Goal: Task Accomplishment & Management: Manage account settings

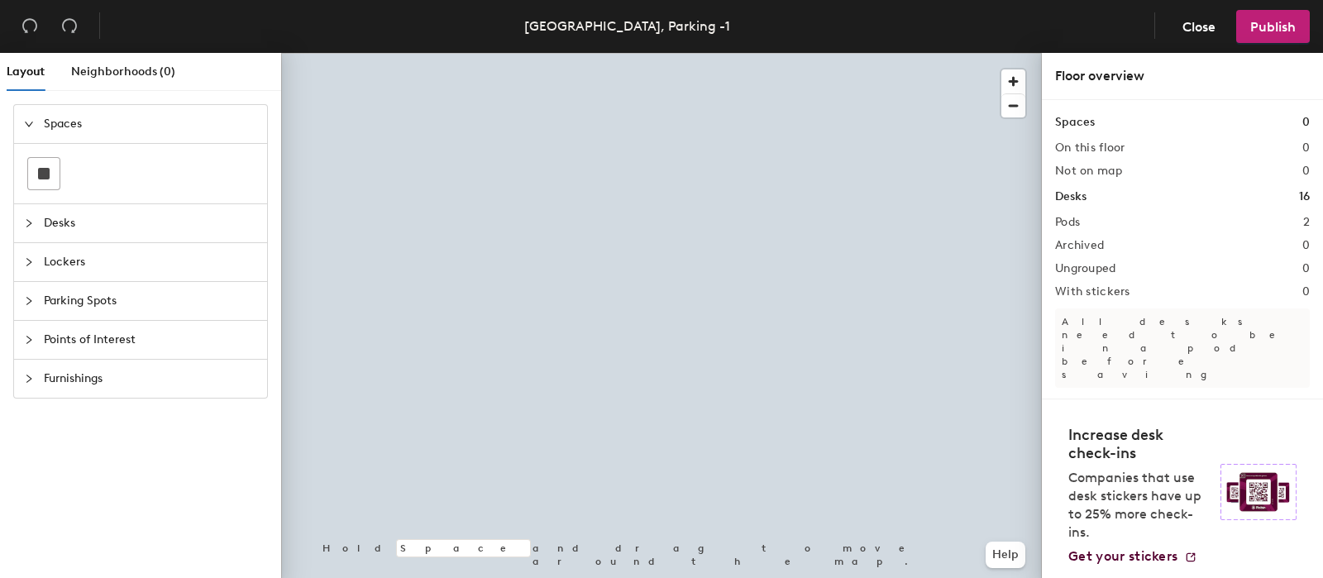
click at [699, 53] on div at bounding box center [661, 53] width 761 height 0
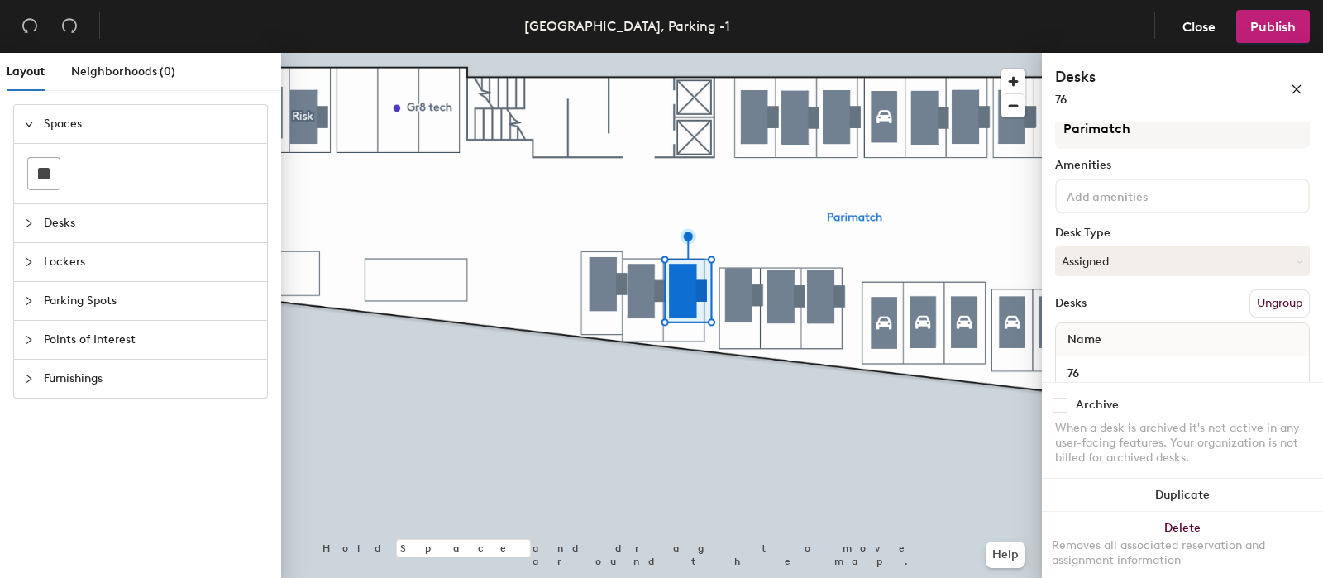
scroll to position [93, 0]
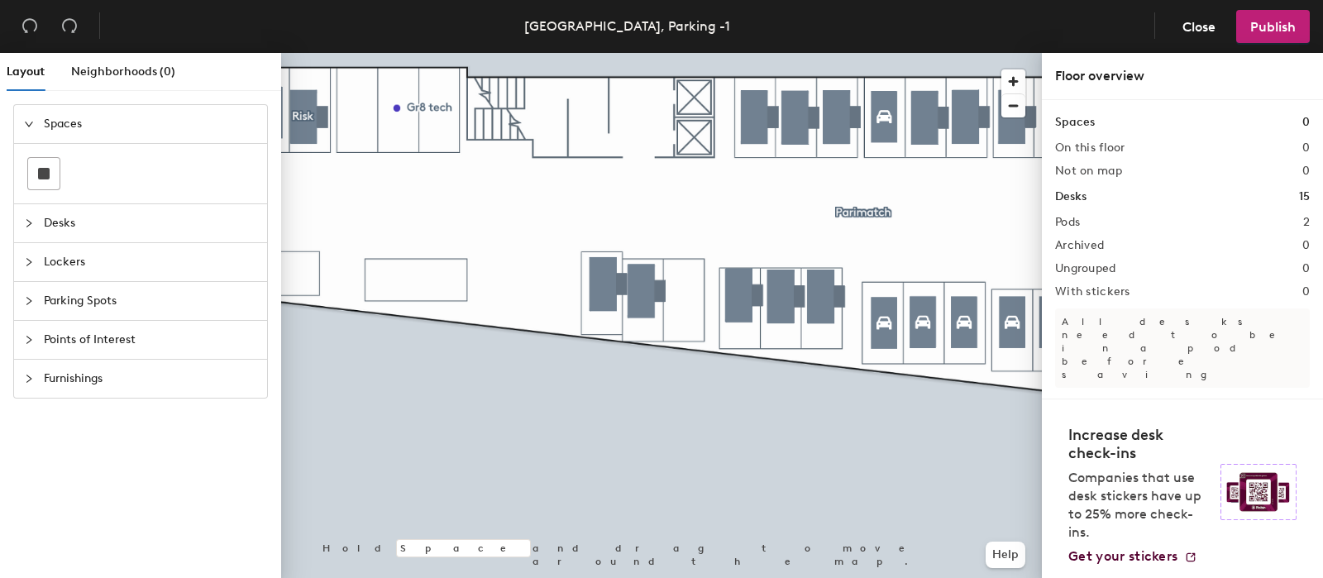
click at [87, 303] on span "Parking Spots" at bounding box center [150, 301] width 213 height 38
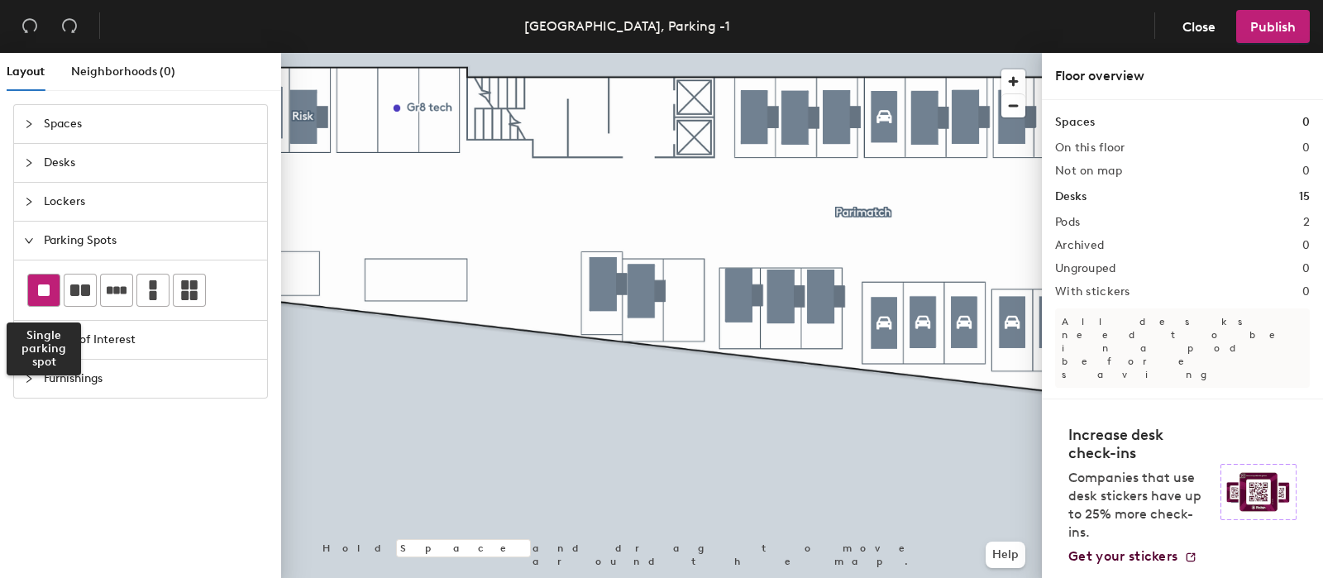
click at [38, 291] on rect at bounding box center [44, 290] width 12 height 12
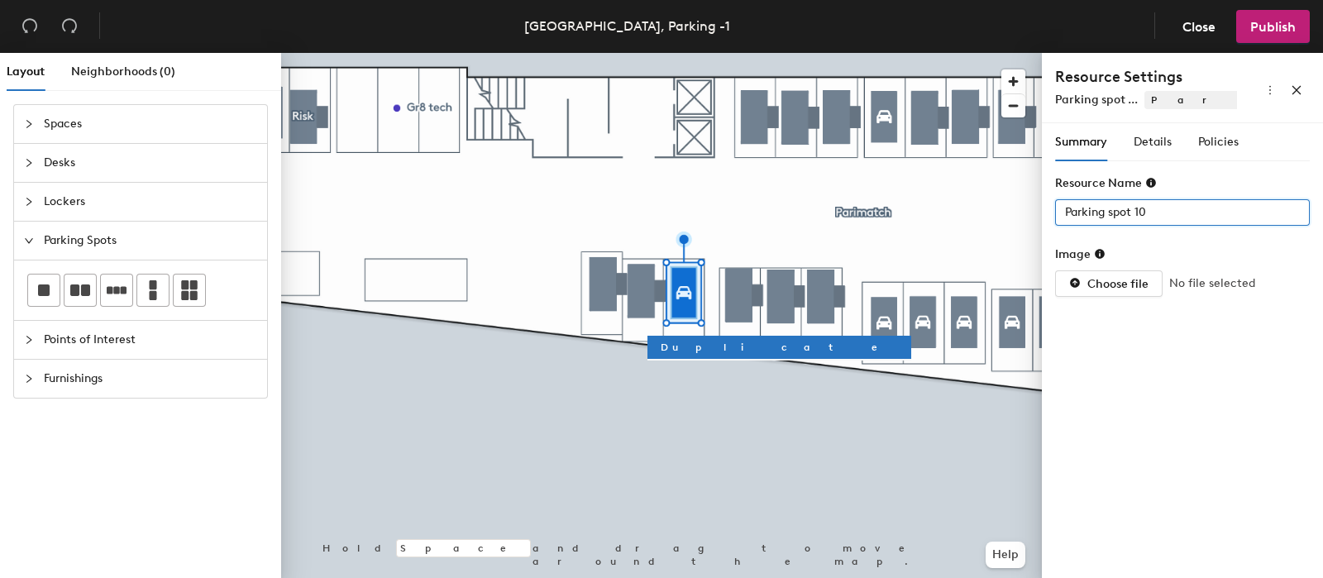
click at [1144, 211] on input "Parking spot 10" at bounding box center [1182, 212] width 255 height 26
type input "76"
click at [1074, 142] on span "Summary" at bounding box center [1081, 142] width 52 height 14
click at [1152, 142] on span "Details" at bounding box center [1153, 142] width 38 height 14
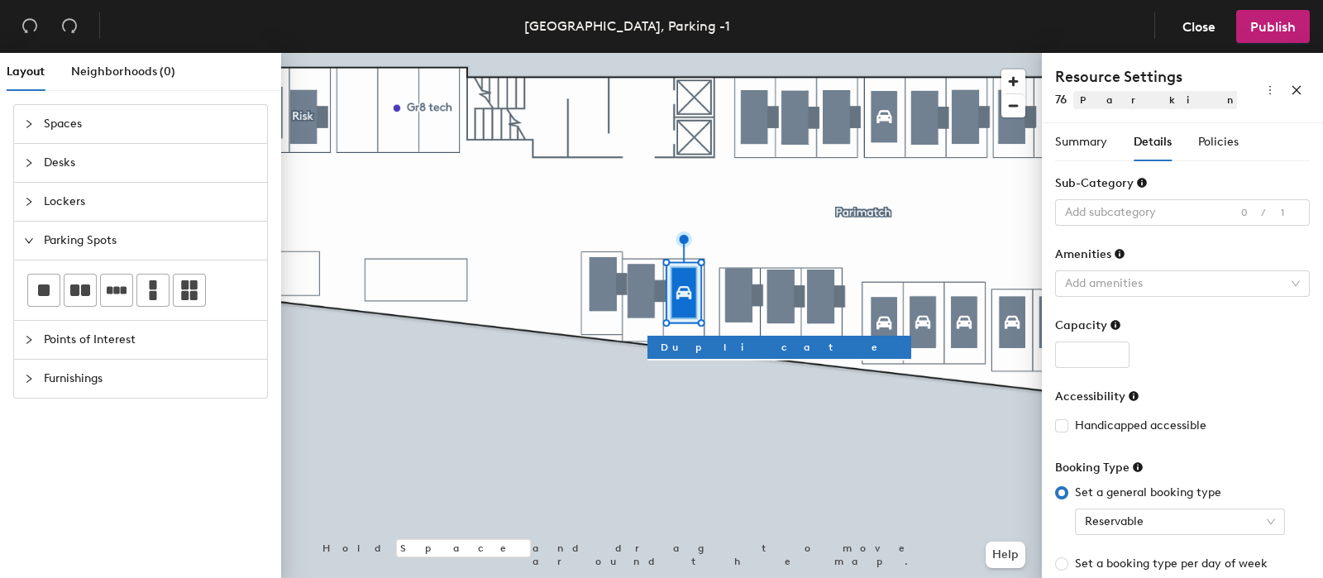
scroll to position [109, 0]
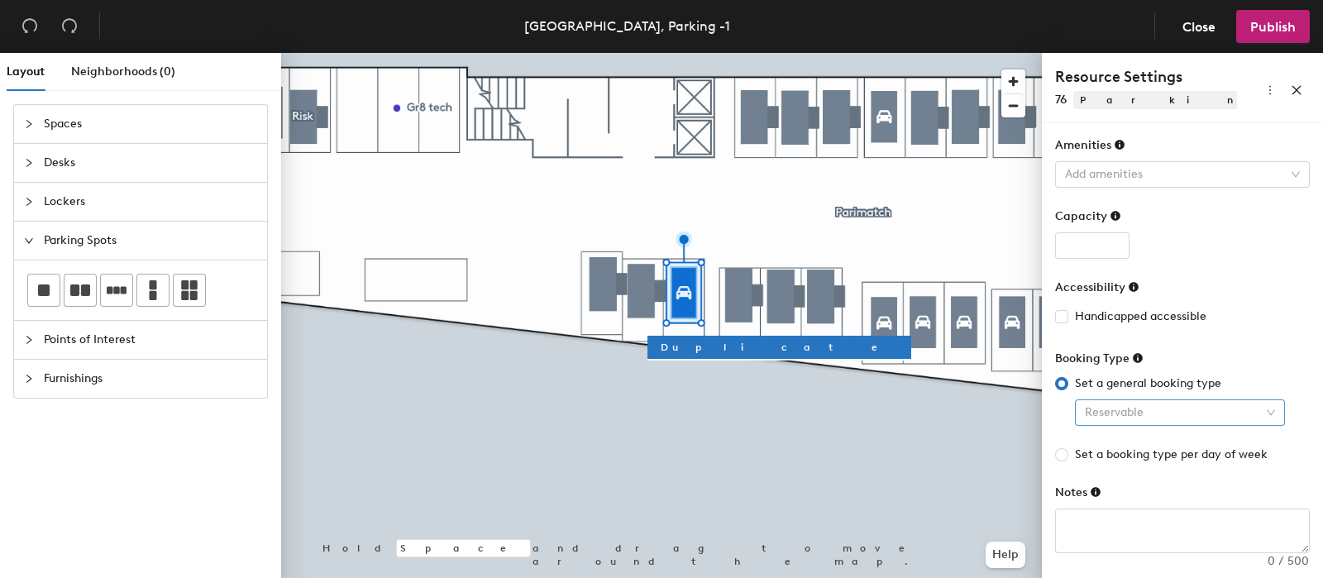
click at [1147, 412] on span "Reservable" at bounding box center [1180, 412] width 190 height 25
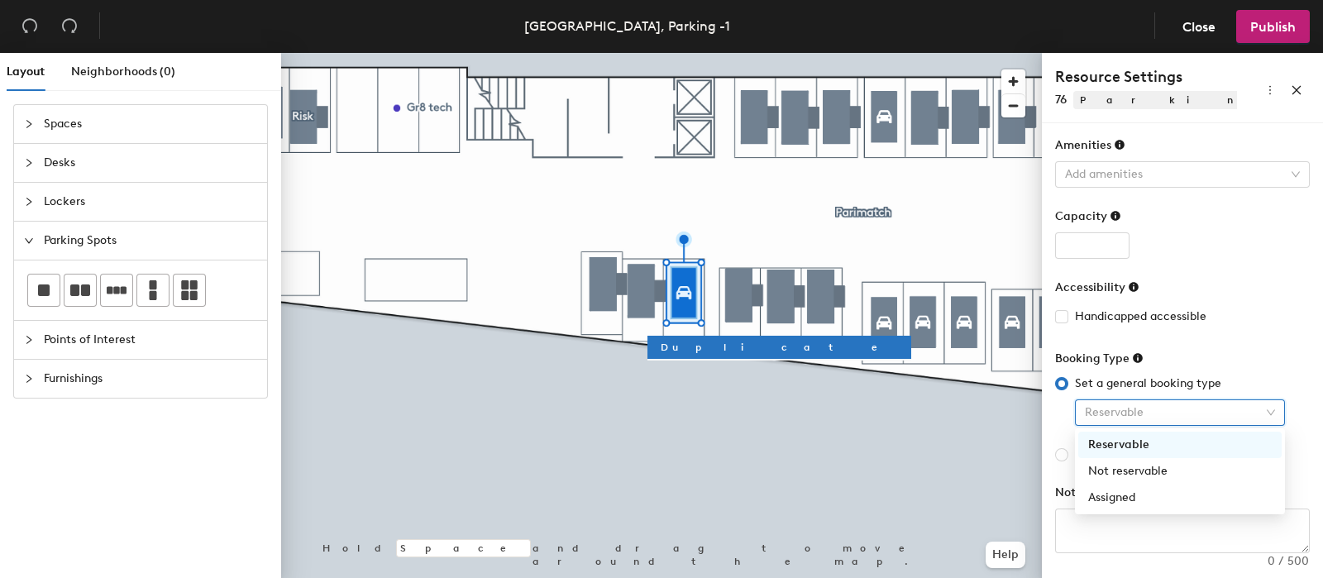
click at [1144, 437] on div "Reservable" at bounding box center [1180, 445] width 184 height 18
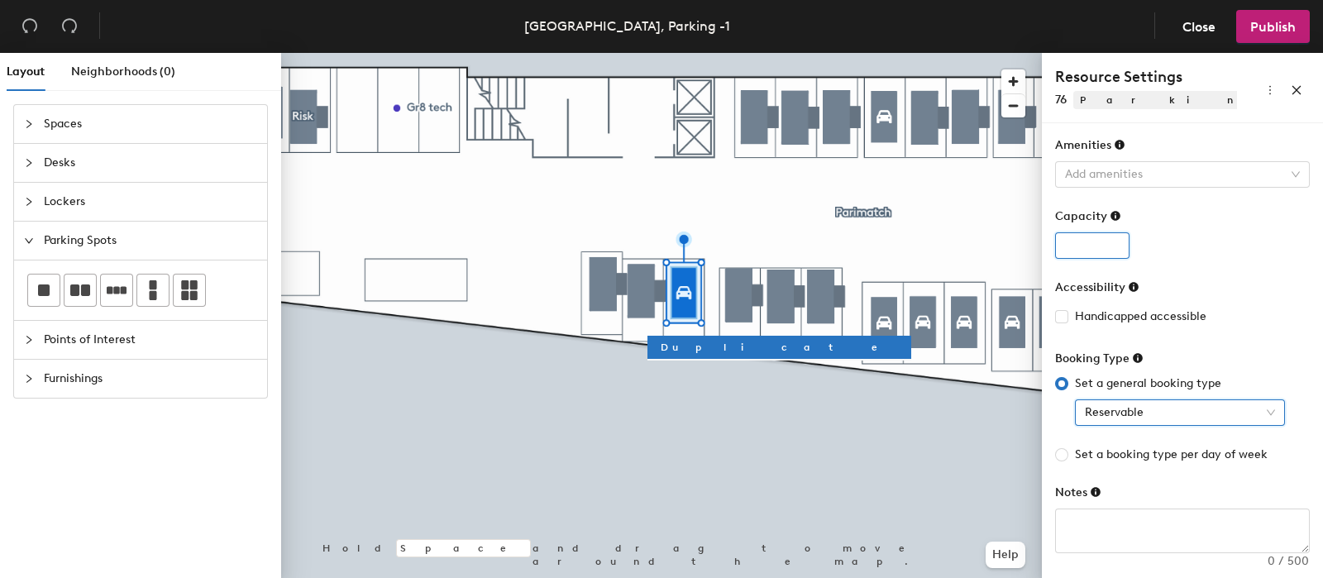
click at [1068, 241] on input "number" at bounding box center [1092, 245] width 74 height 26
type input "1"
click at [1249, 273] on form "Sub-Category Add subcategory 0/1 Amenities Add amenities Capacity 1 Accessibili…" at bounding box center [1182, 309] width 255 height 488
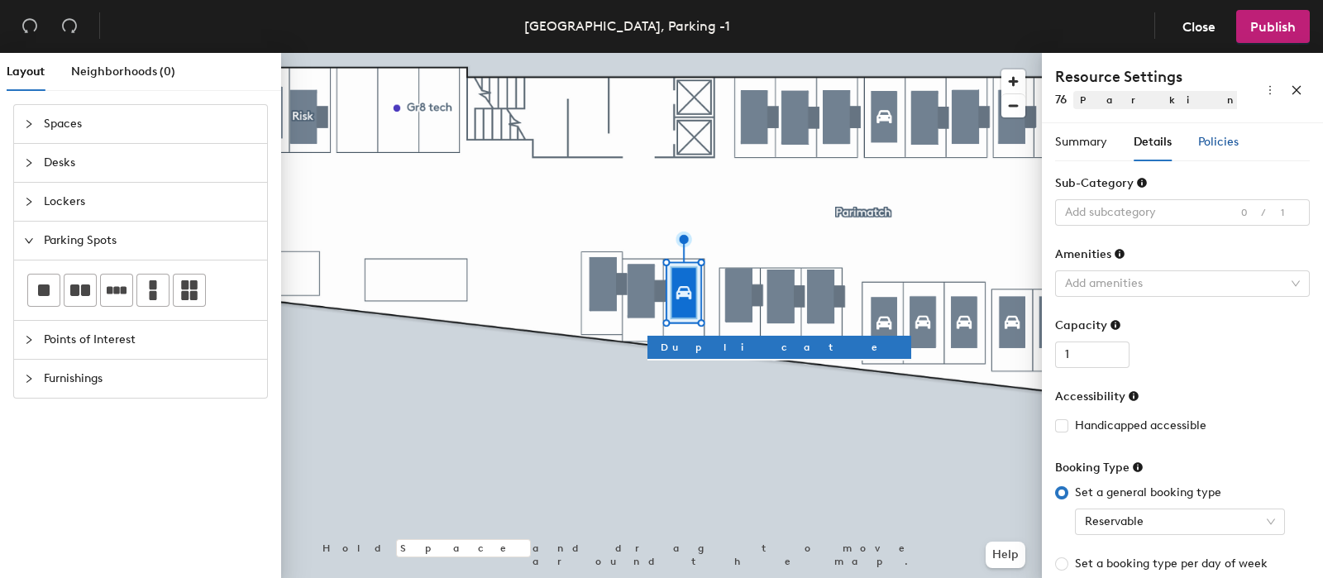
click at [1210, 136] on span "Policies" at bounding box center [1218, 142] width 41 height 14
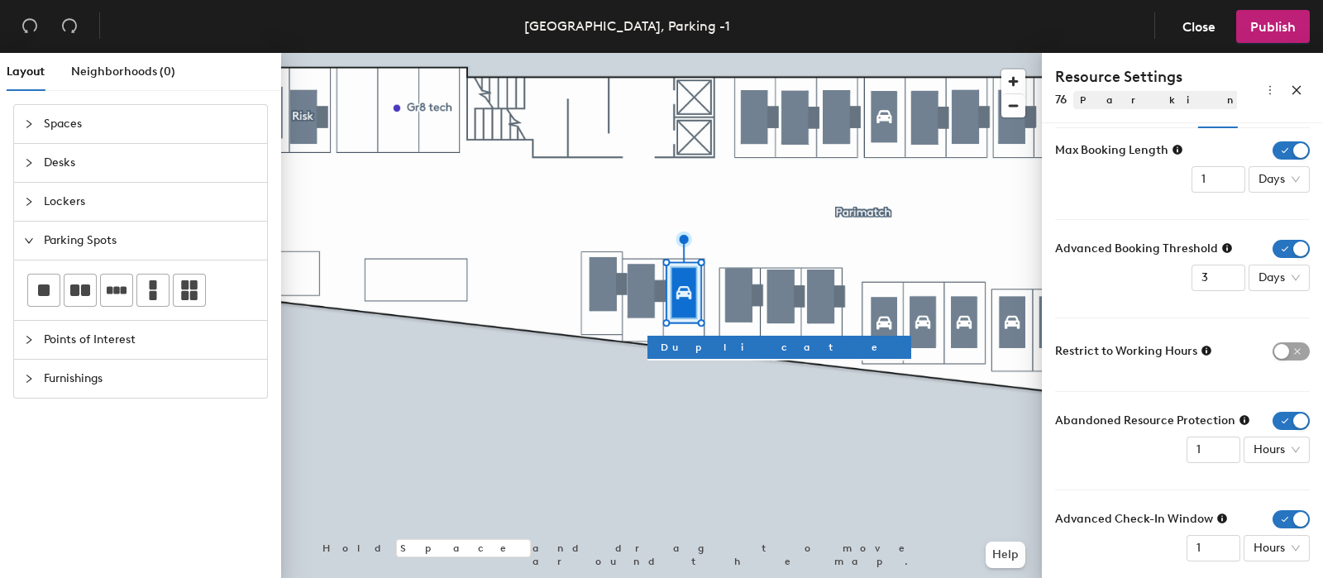
scroll to position [48, 0]
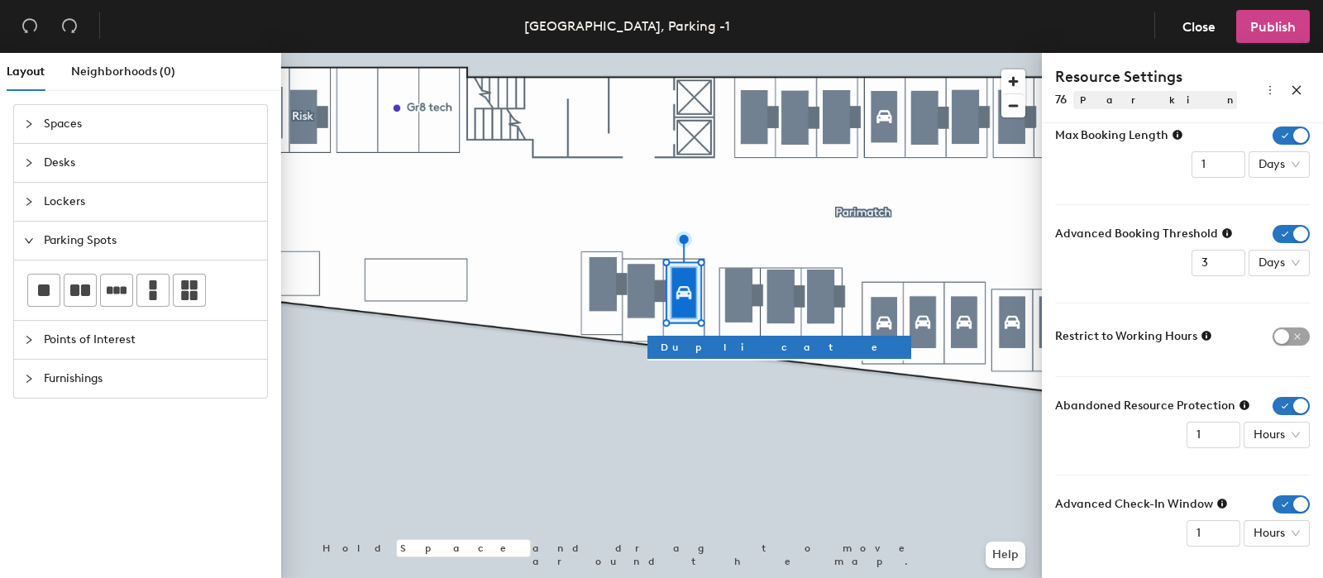
click at [1273, 26] on span "Publish" at bounding box center [1272, 27] width 45 height 16
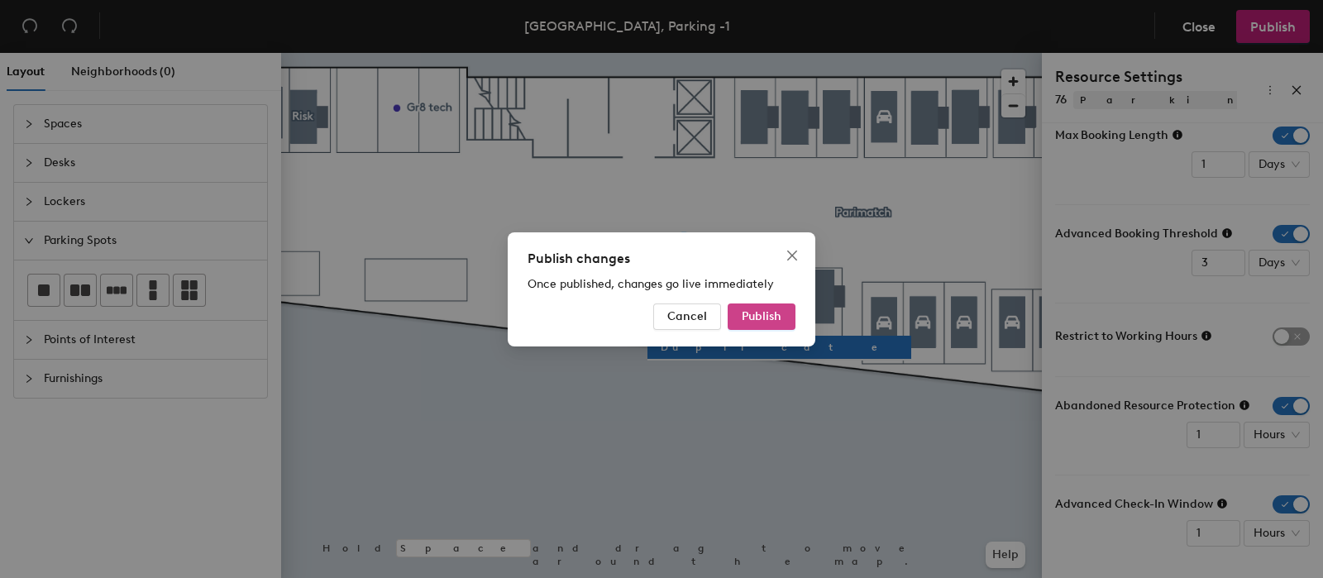
click at [770, 324] on button "Publish" at bounding box center [762, 316] width 68 height 26
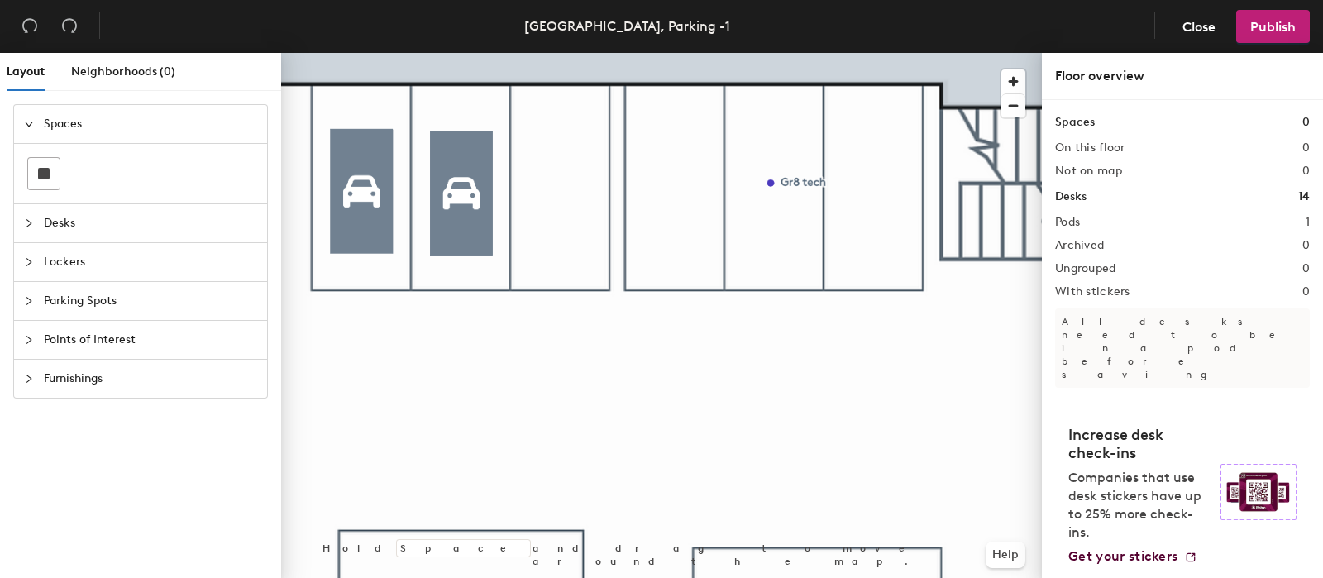
click at [67, 299] on span "Parking Spots" at bounding box center [150, 301] width 213 height 38
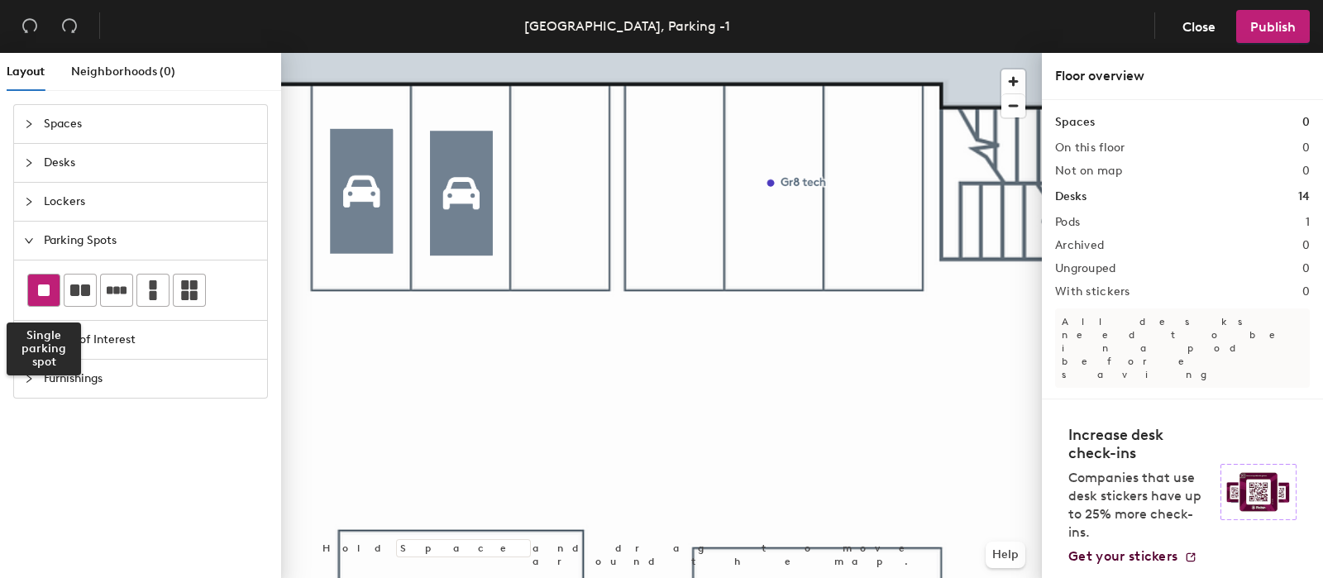
click at [41, 291] on rect at bounding box center [44, 290] width 12 height 12
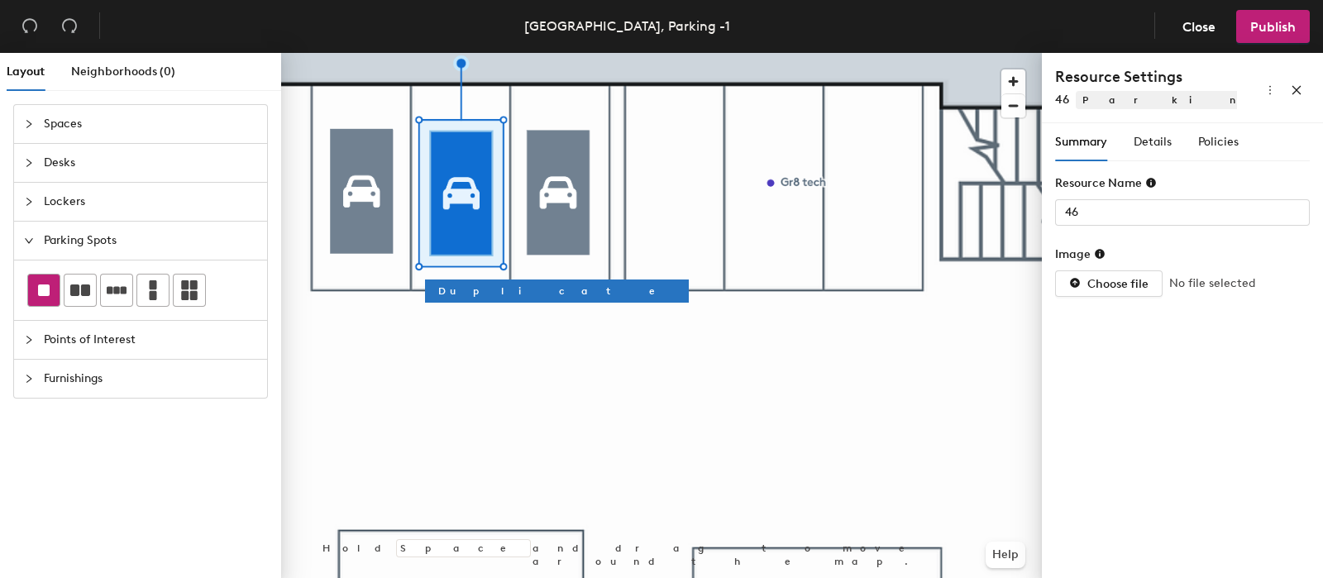
type input "45"
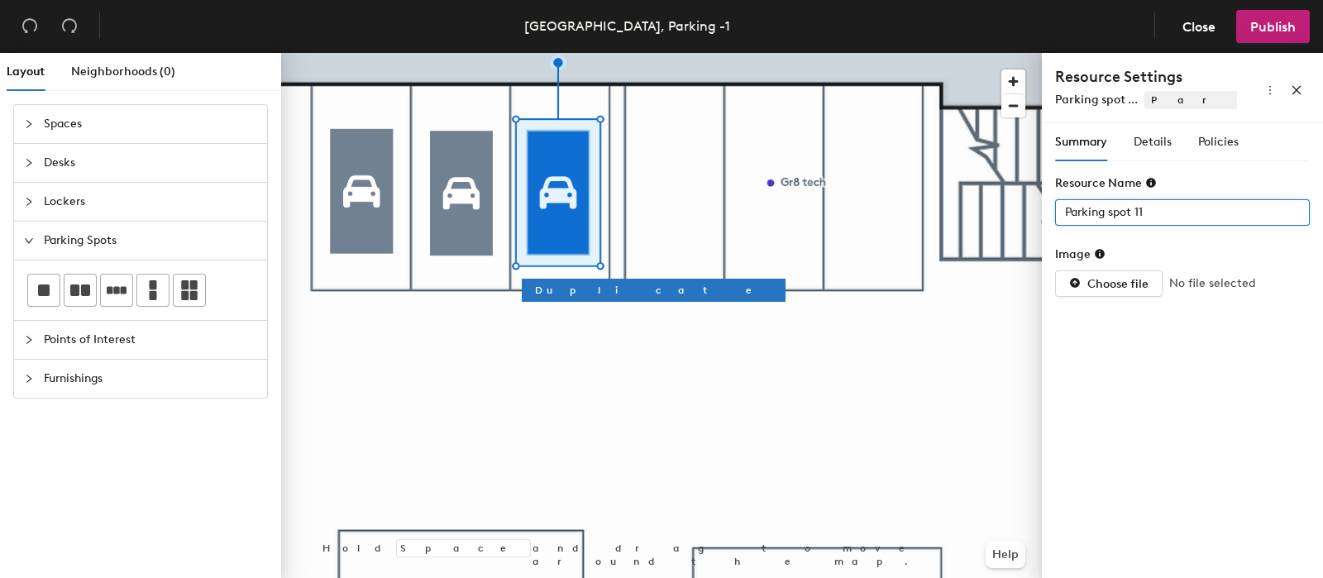
click at [940, 214] on div "Layout Neighborhoods (0) Spaces Desks Lockers Parking Spots Points of Interest …" at bounding box center [661, 319] width 1323 height 532
type input "47"
click at [1149, 149] on div "Details" at bounding box center [1153, 142] width 38 height 18
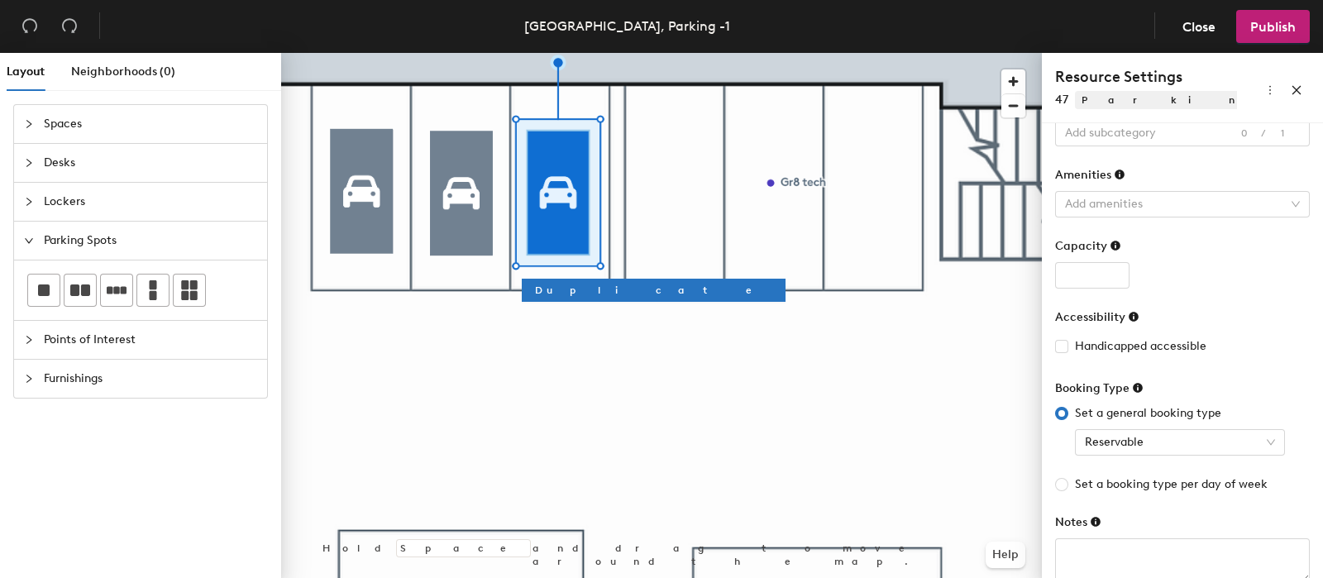
scroll to position [103, 0]
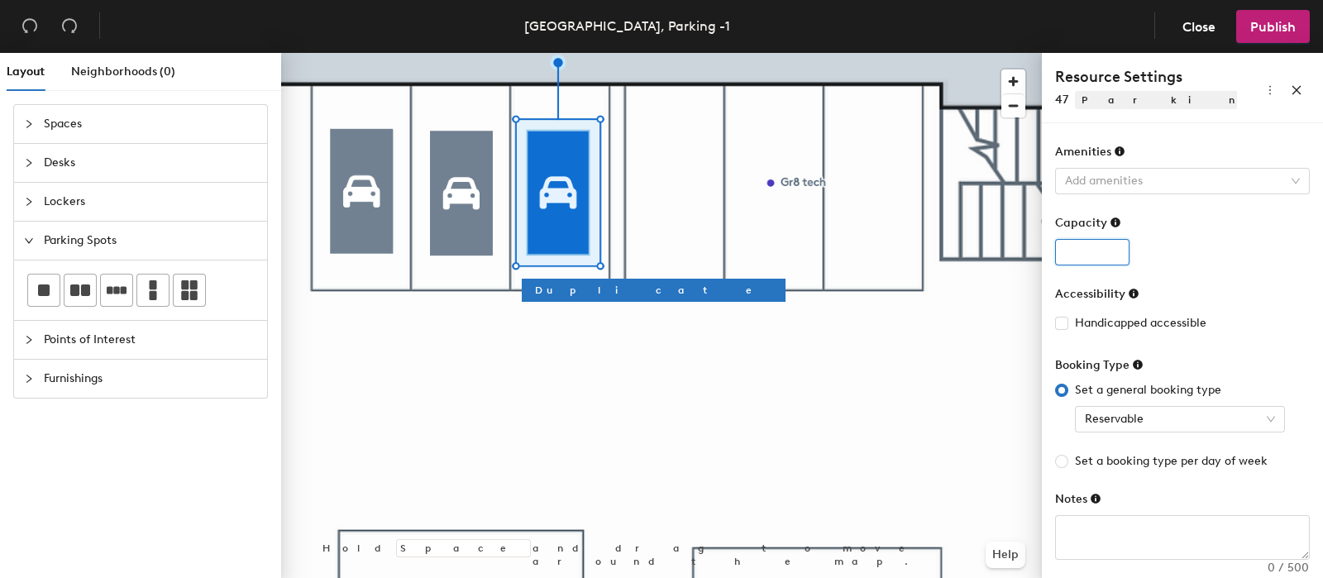
click at [1087, 255] on input "number" at bounding box center [1092, 252] width 74 height 26
type input "1"
click at [1171, 254] on div "1" at bounding box center [1182, 252] width 255 height 26
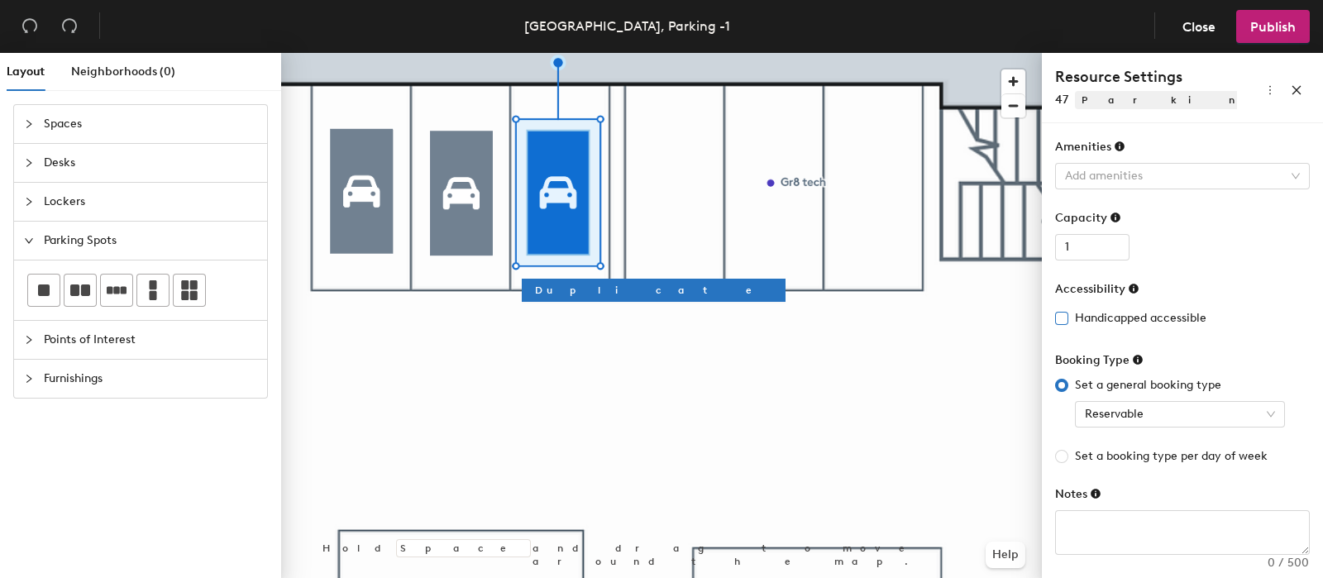
scroll to position [109, 0]
click at [1125, 523] on textarea at bounding box center [1182, 530] width 253 height 43
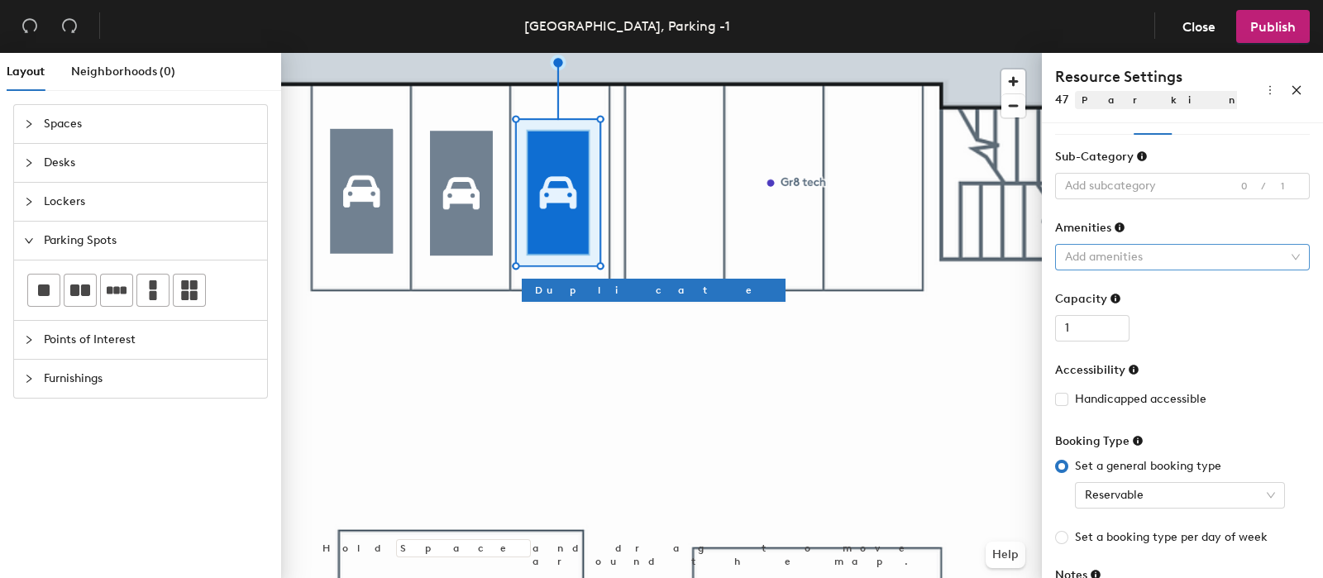
scroll to position [0, 0]
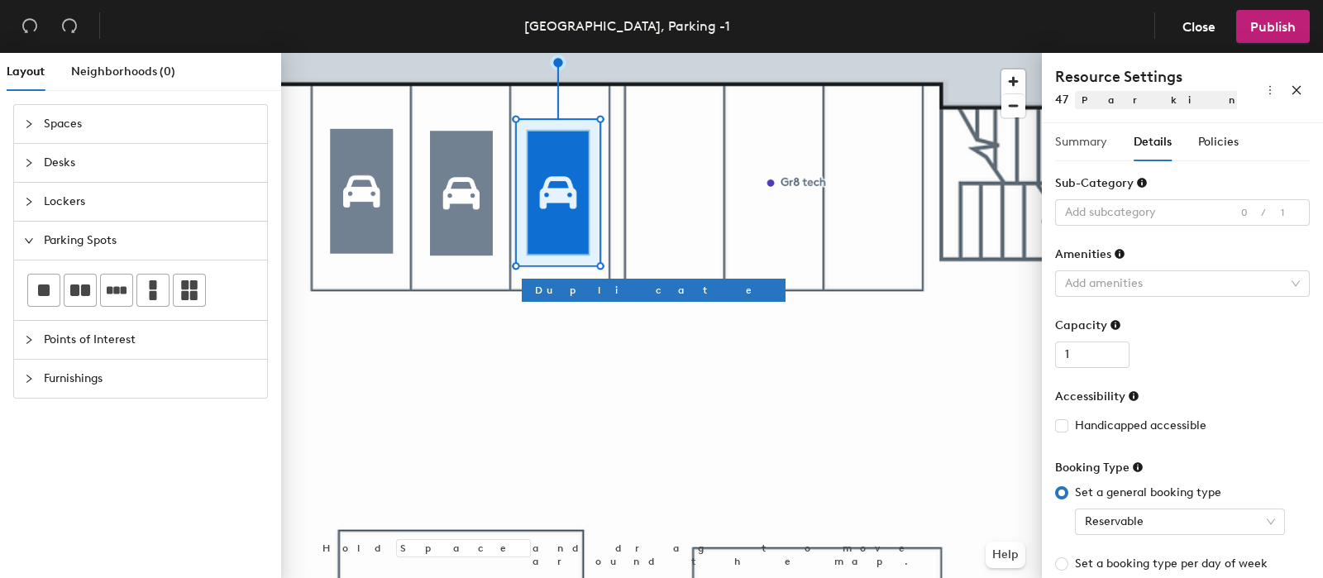
type textarea "RISK"
click at [1097, 148] on span "Summary" at bounding box center [1081, 142] width 52 height 14
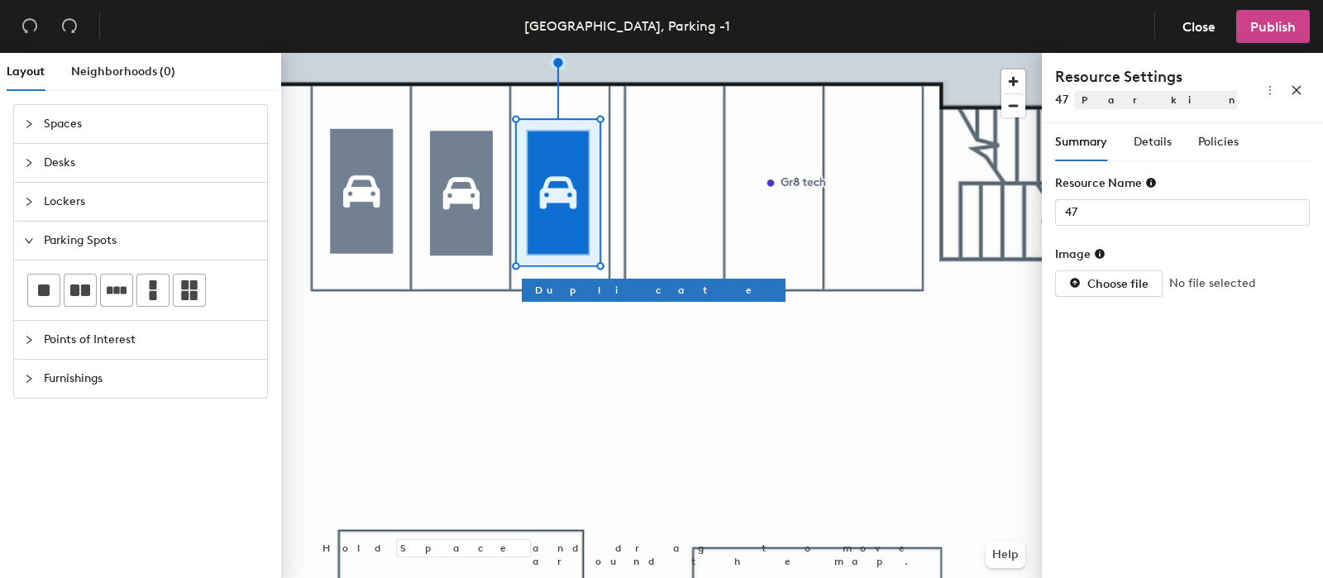
click at [1269, 19] on span "Publish" at bounding box center [1272, 27] width 45 height 16
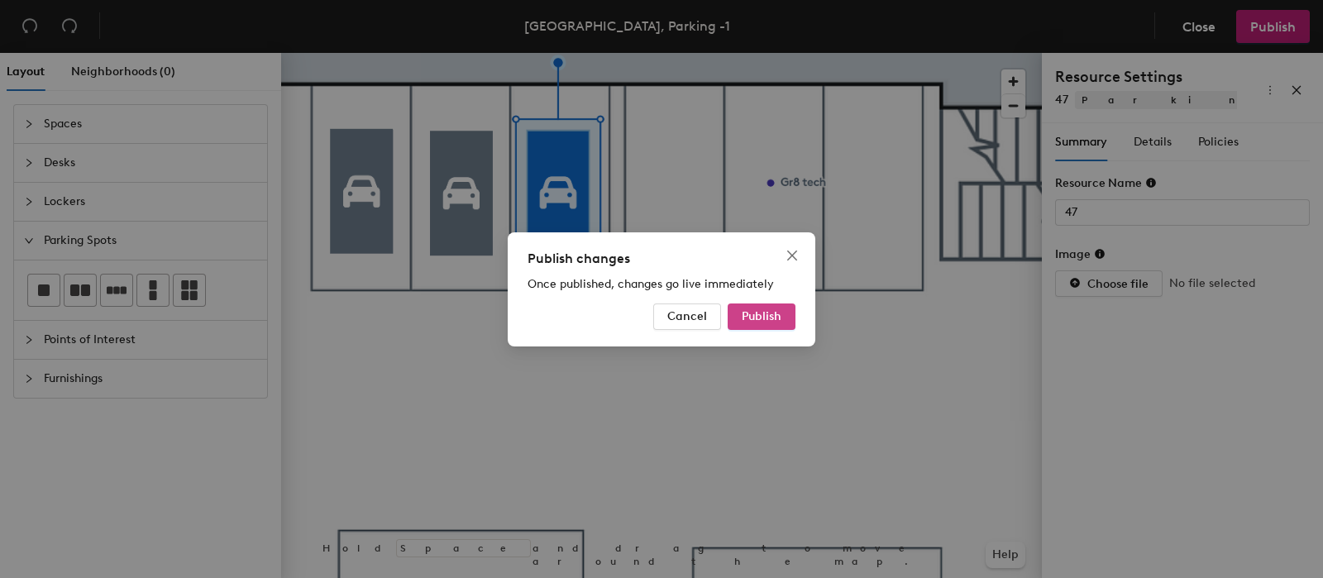
click at [781, 308] on button "Publish" at bounding box center [762, 316] width 68 height 26
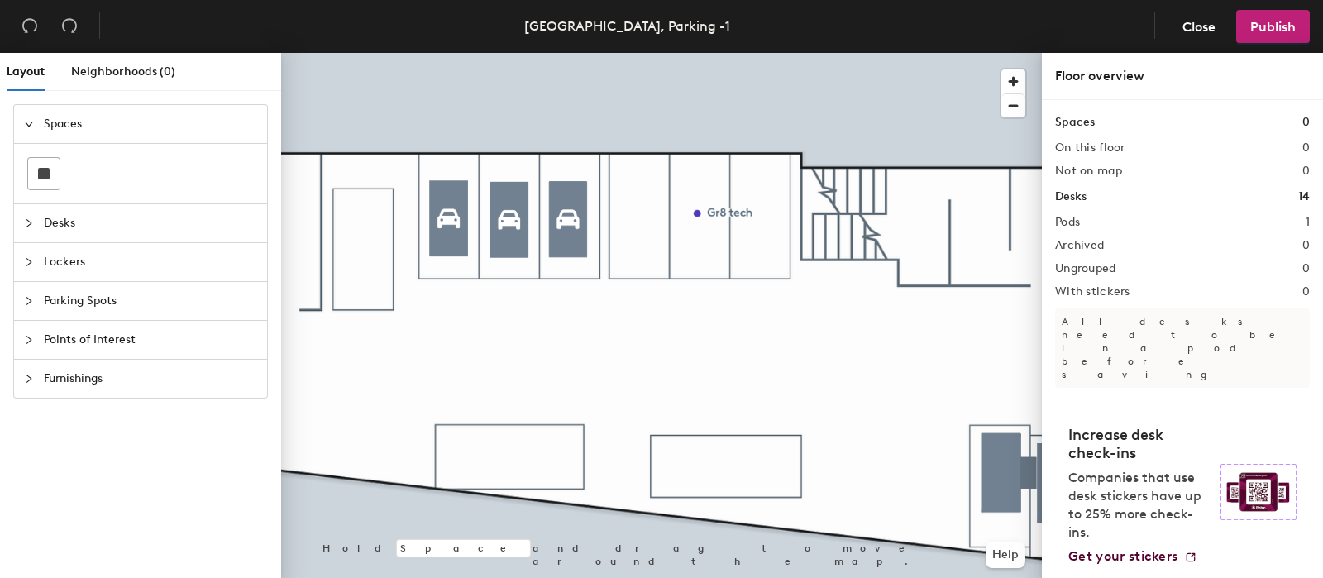
click at [99, 339] on span "Points of Interest" at bounding box center [150, 340] width 213 height 38
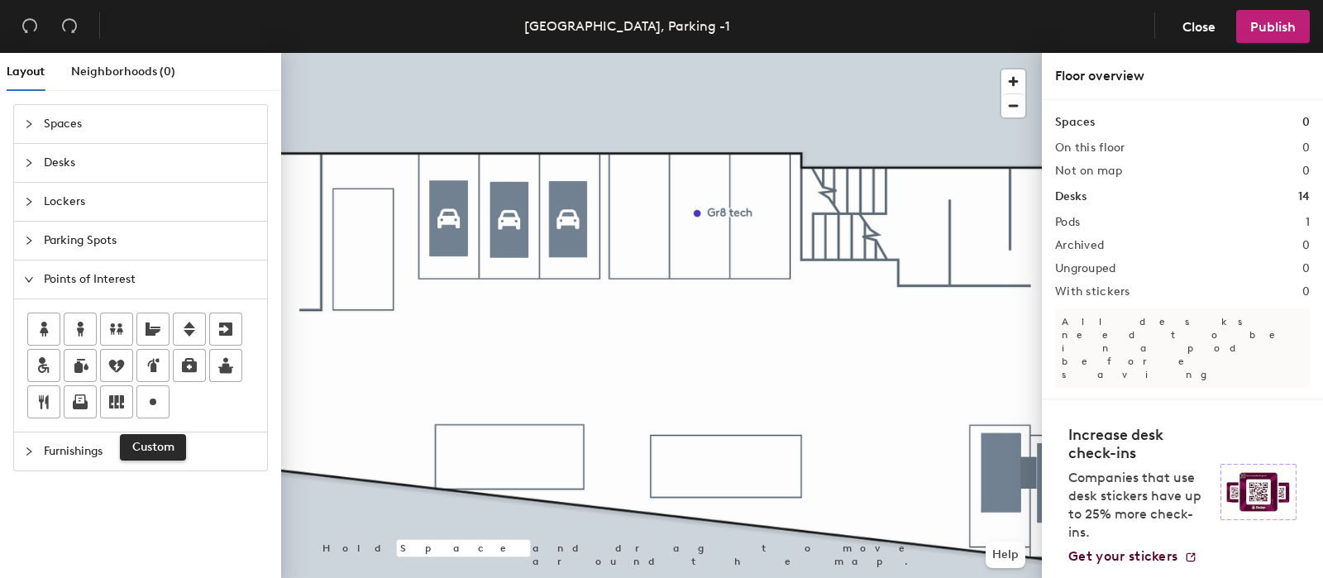
drag, startPoint x: 153, startPoint y: 396, endPoint x: 182, endPoint y: 382, distance: 32.2
click at [153, 398] on icon at bounding box center [153, 402] width 20 height 20
type input "RISK"
click at [1270, 26] on span "Publish" at bounding box center [1272, 27] width 45 height 16
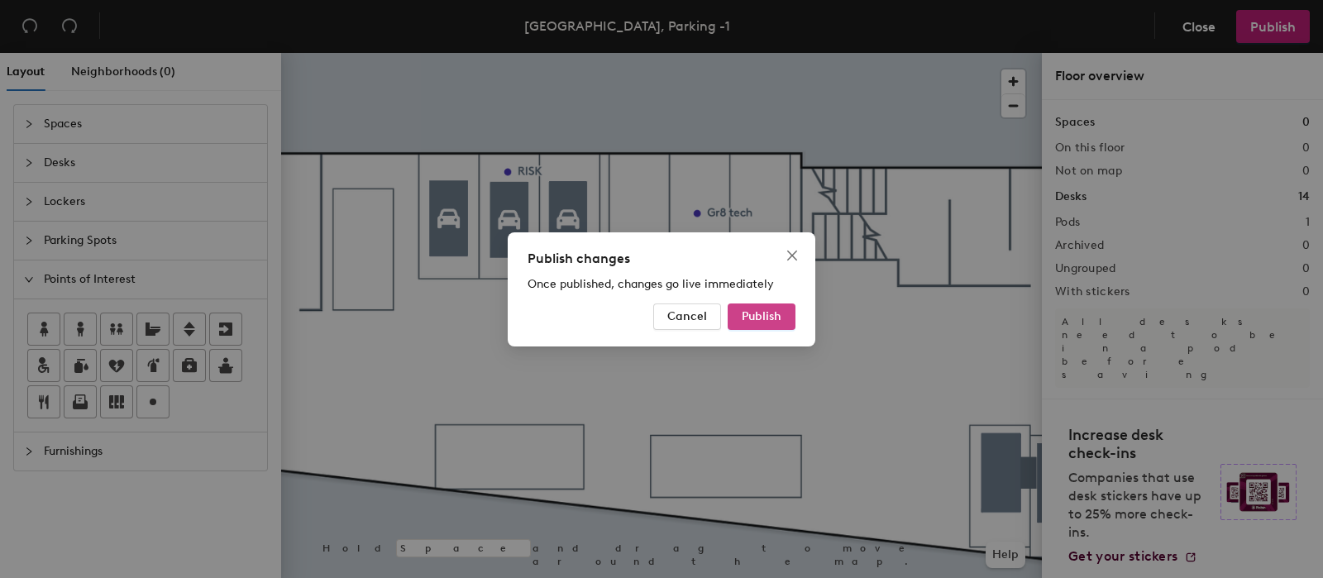
click at [777, 316] on span "Publish" at bounding box center [762, 316] width 40 height 14
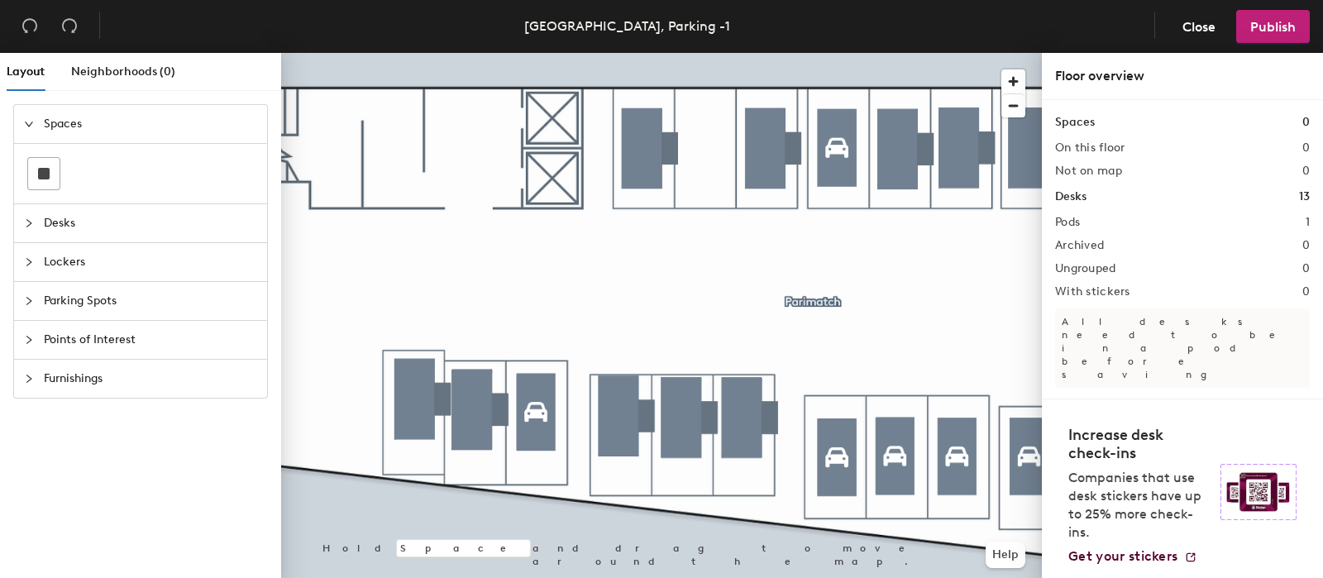
click at [100, 302] on span "Parking Spots" at bounding box center [150, 301] width 213 height 38
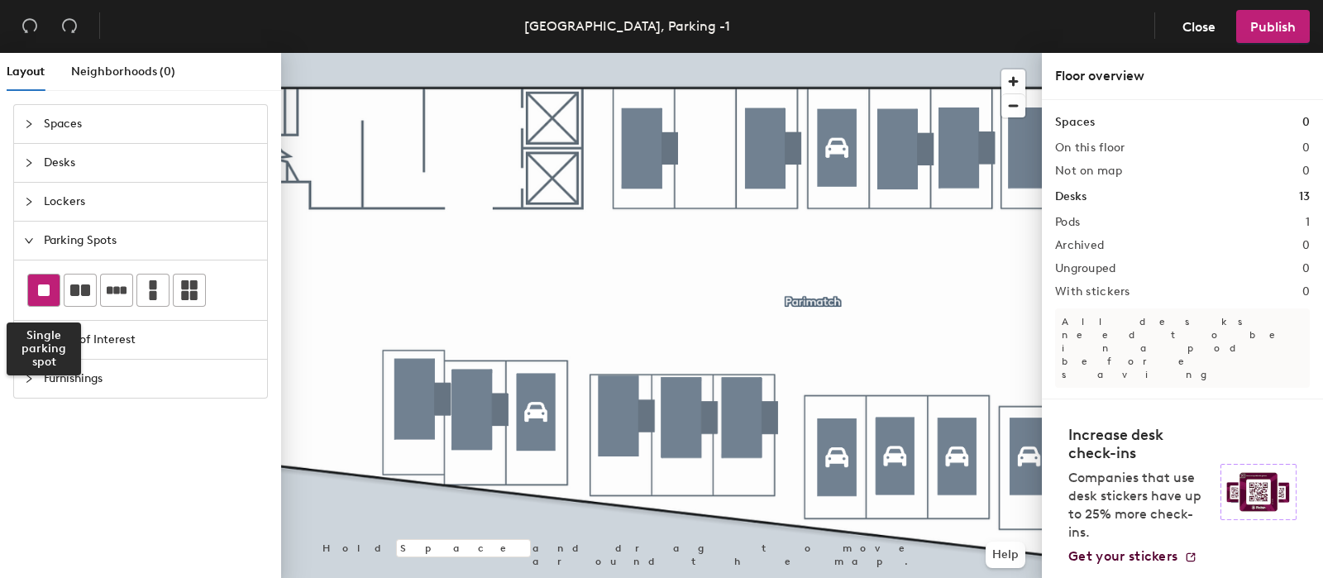
click at [46, 294] on rect at bounding box center [44, 290] width 12 height 12
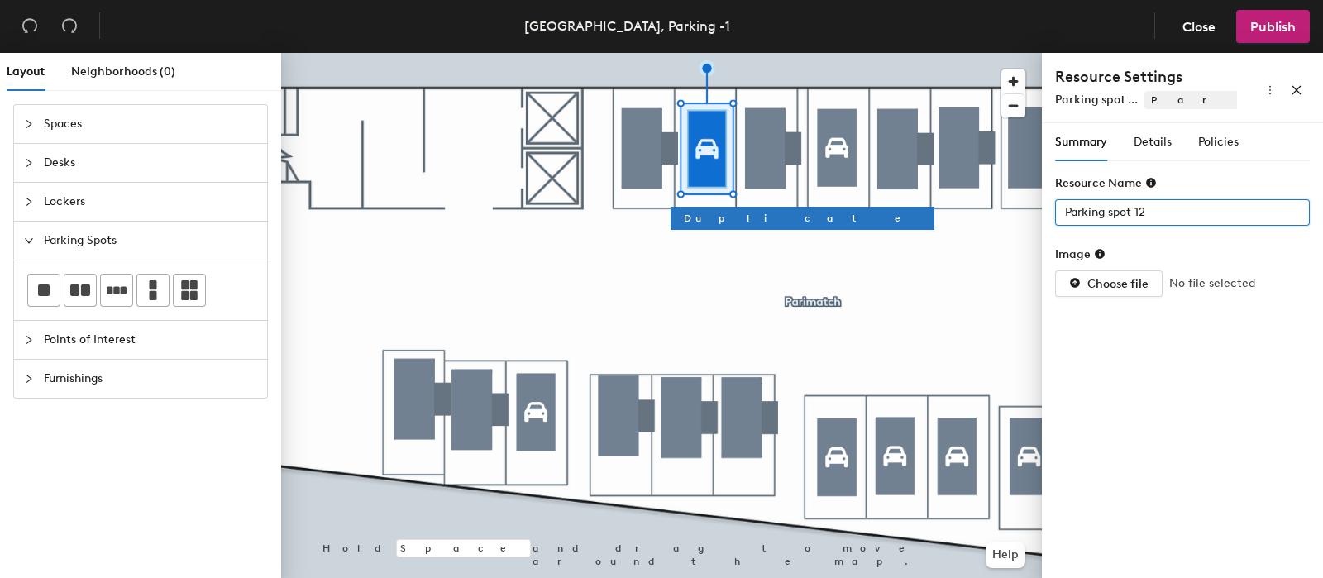
click at [959, 214] on div "Layout Neighborhoods (0) Spaces Desks Lockers Parking Spots Points of Interest …" at bounding box center [661, 319] width 1323 height 532
type input "52"
click at [1145, 134] on div "Details" at bounding box center [1153, 142] width 38 height 18
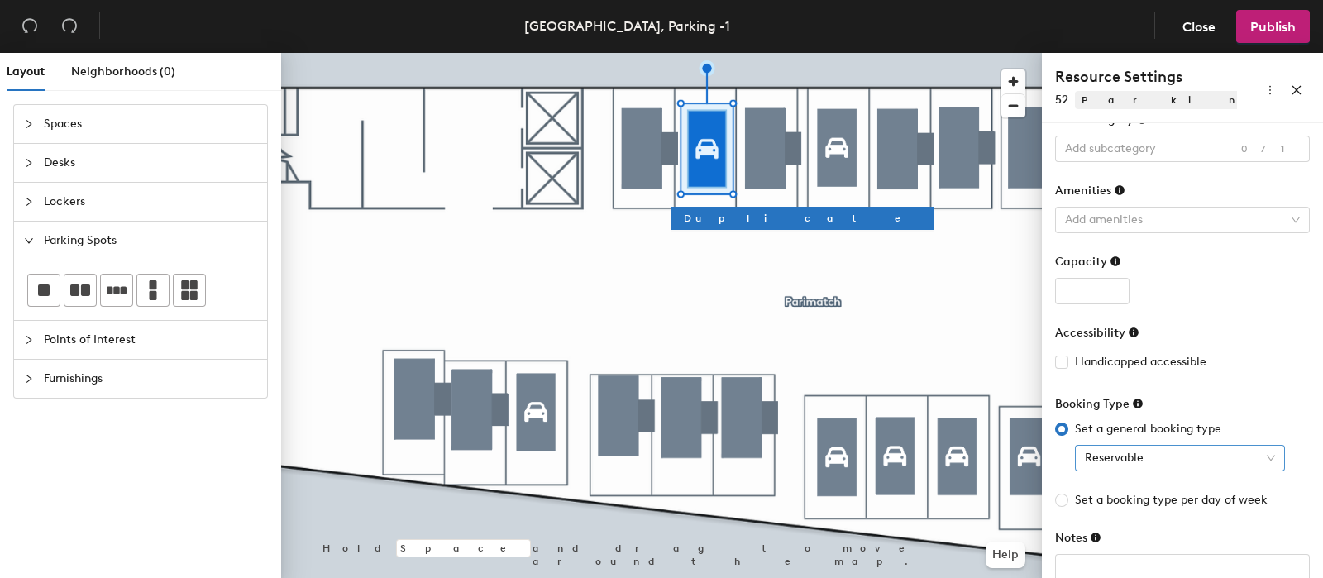
scroll to position [109, 0]
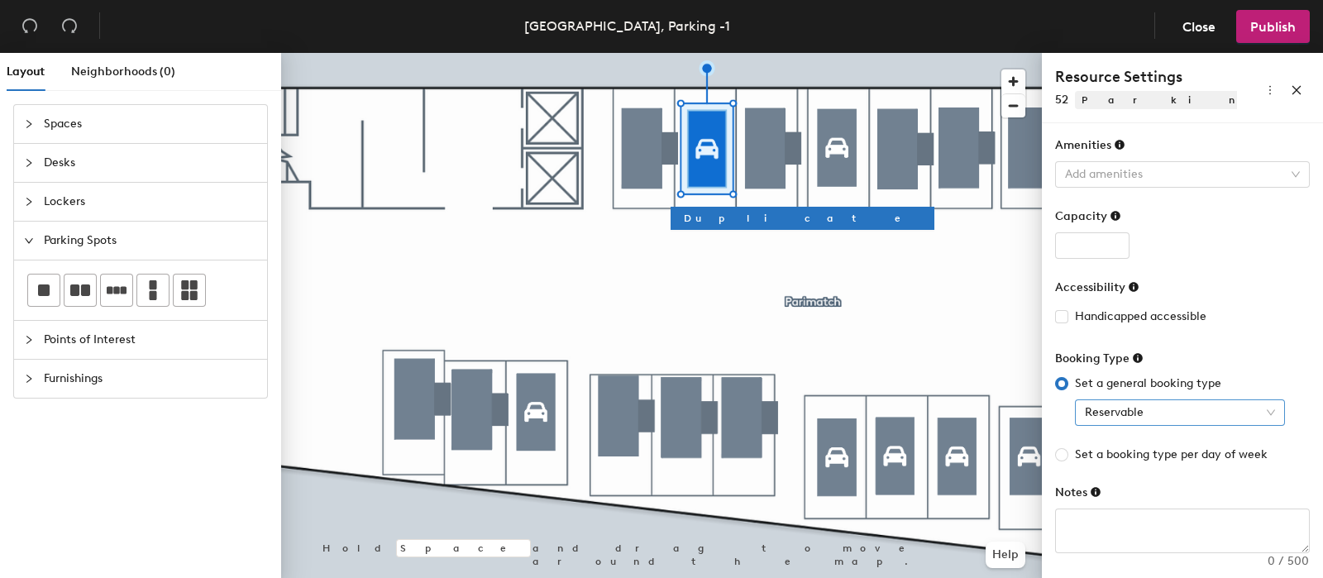
click at [1153, 407] on span "Reservable" at bounding box center [1180, 412] width 190 height 25
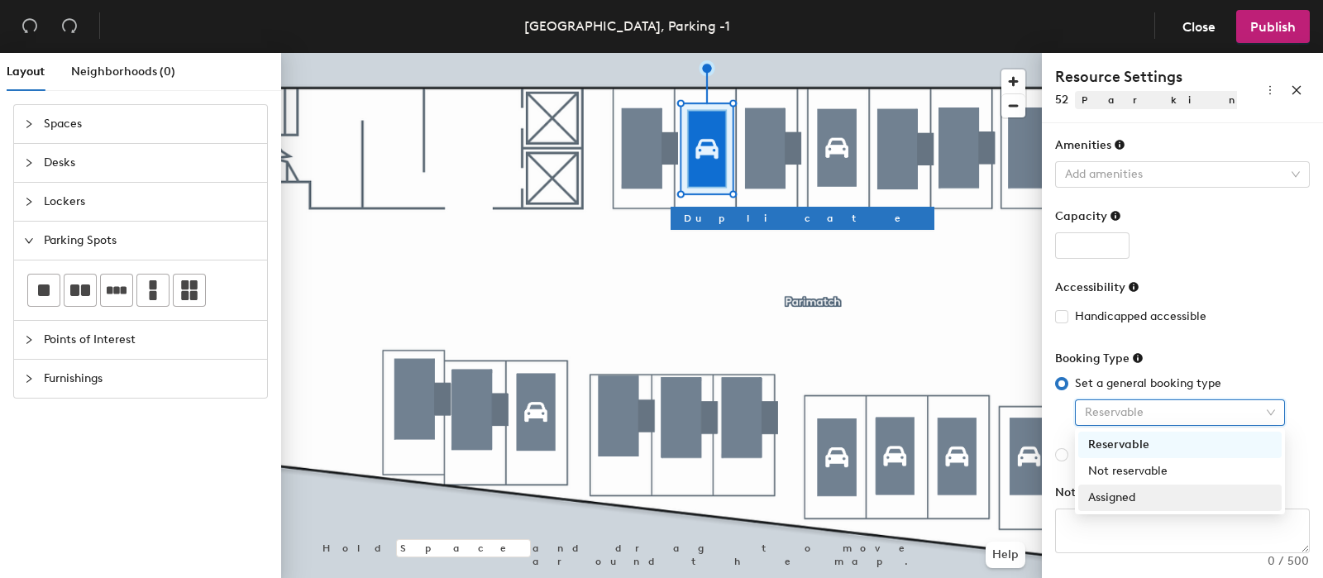
click at [1128, 498] on div "Assigned" at bounding box center [1180, 498] width 184 height 18
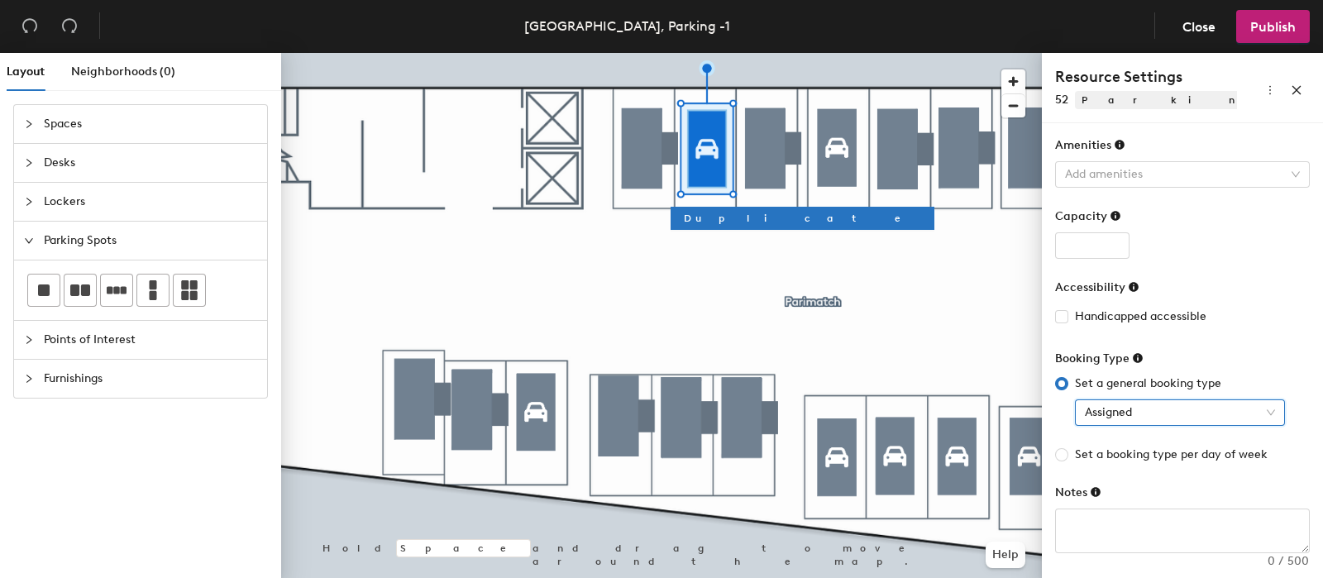
drag, startPoint x: 1227, startPoint y: 262, endPoint x: 1198, endPoint y: 250, distance: 31.5
click at [1226, 261] on form "Sub-Category Add subcategory 0/1 Amenities Add amenities Capacity Accessibility…" at bounding box center [1182, 309] width 255 height 488
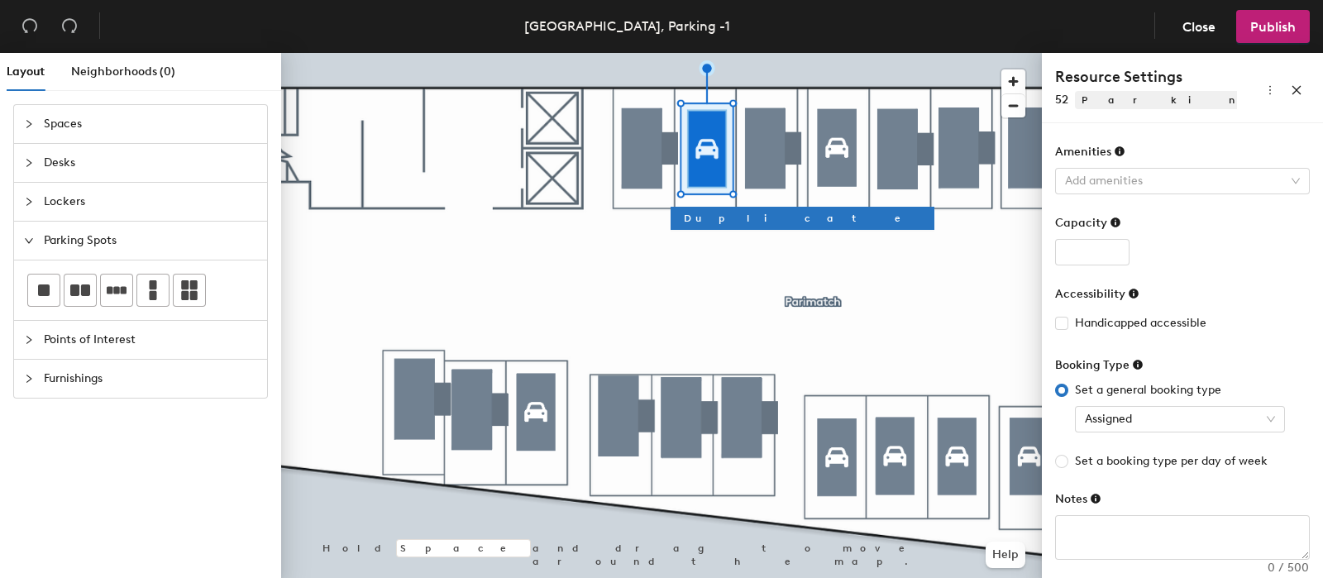
scroll to position [0, 0]
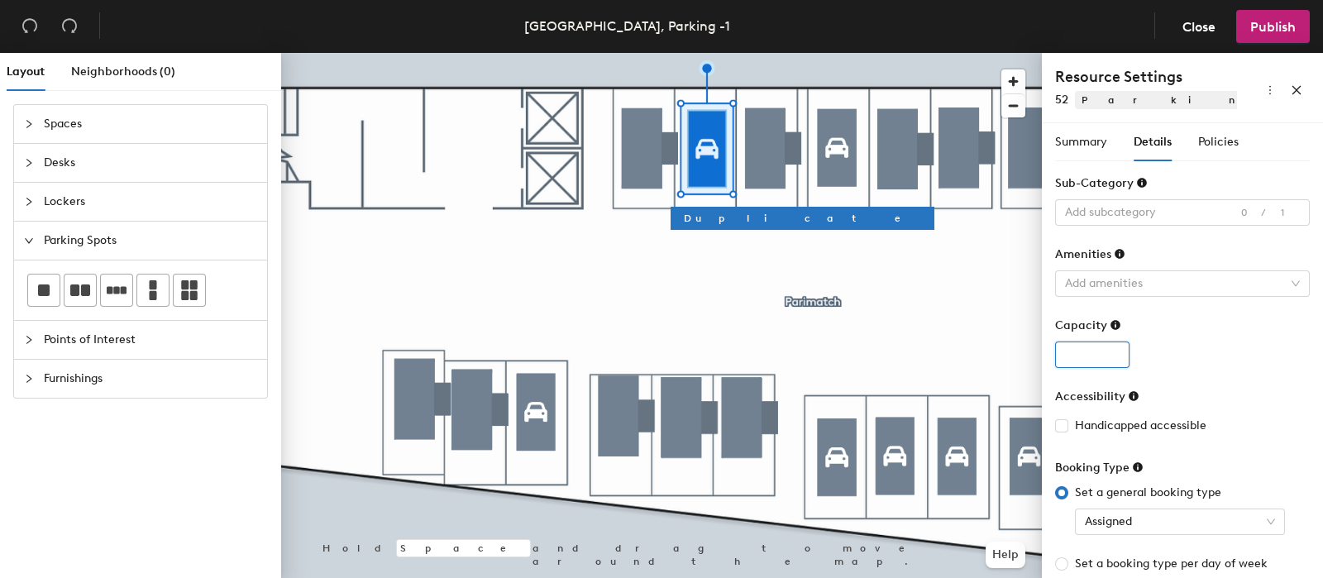
click at [1087, 344] on input "number" at bounding box center [1092, 354] width 74 height 26
type input "1"
click at [1207, 353] on div "1" at bounding box center [1182, 354] width 255 height 26
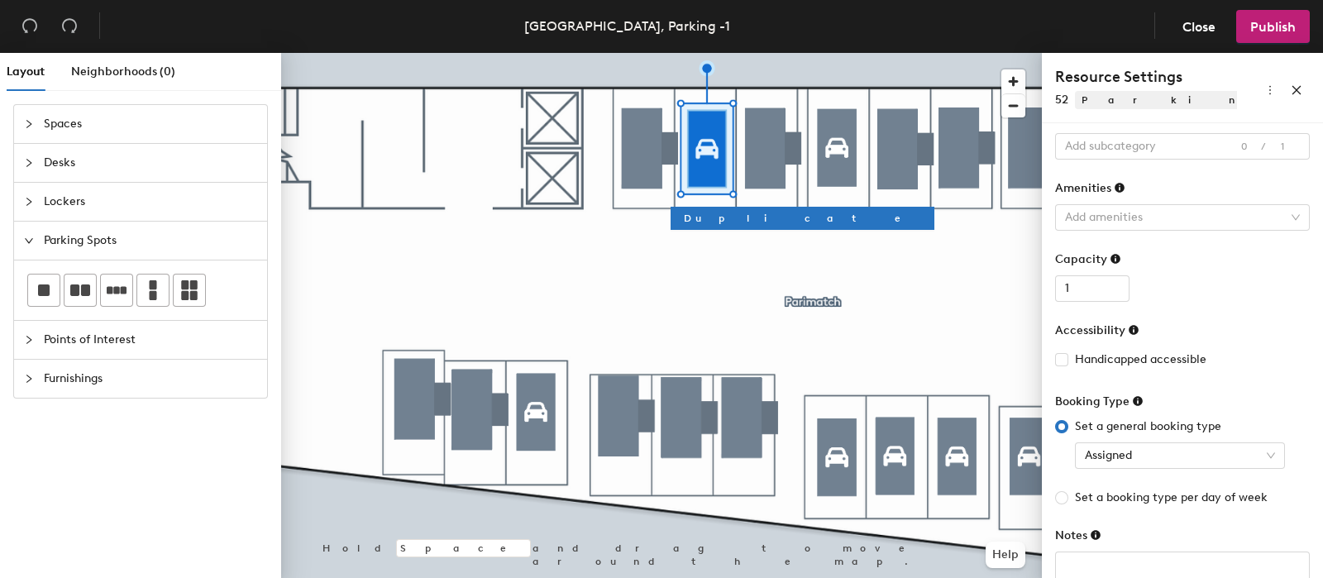
scroll to position [109, 0]
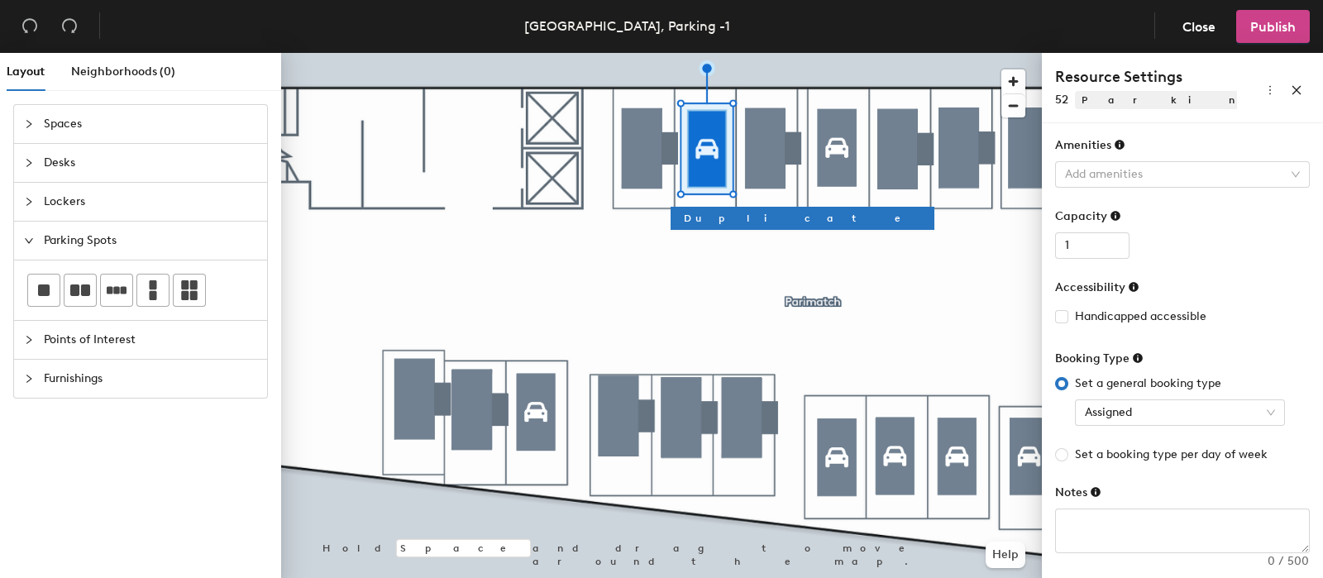
click at [1269, 26] on span "Publish" at bounding box center [1272, 27] width 45 height 16
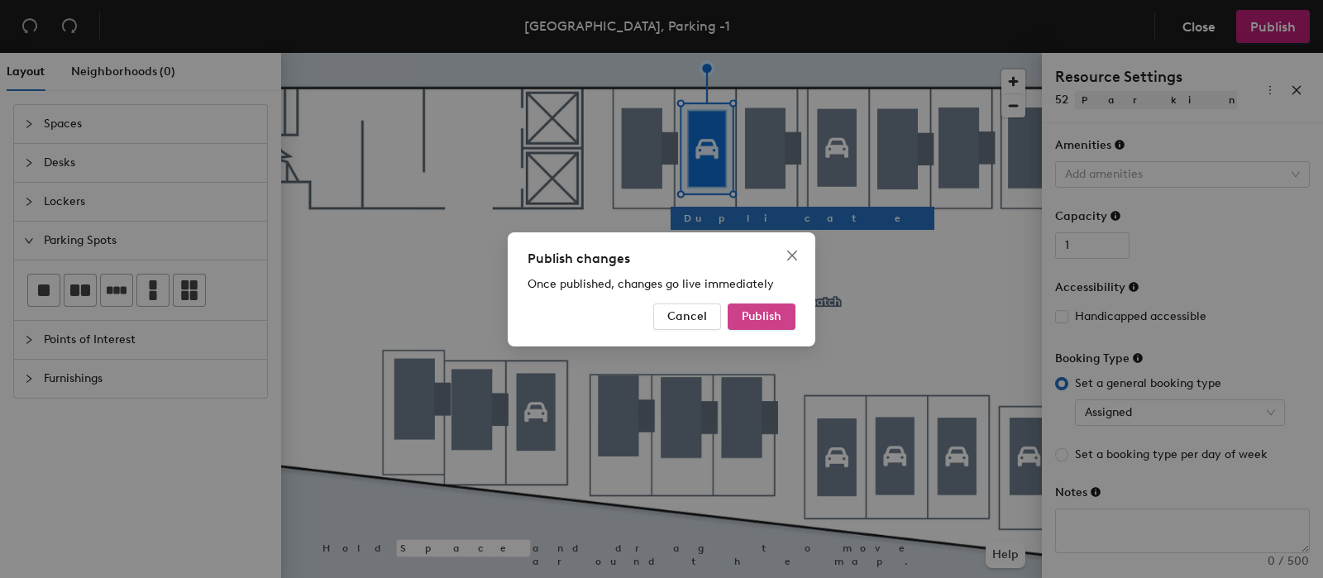
click at [765, 319] on span "Publish" at bounding box center [762, 316] width 40 height 14
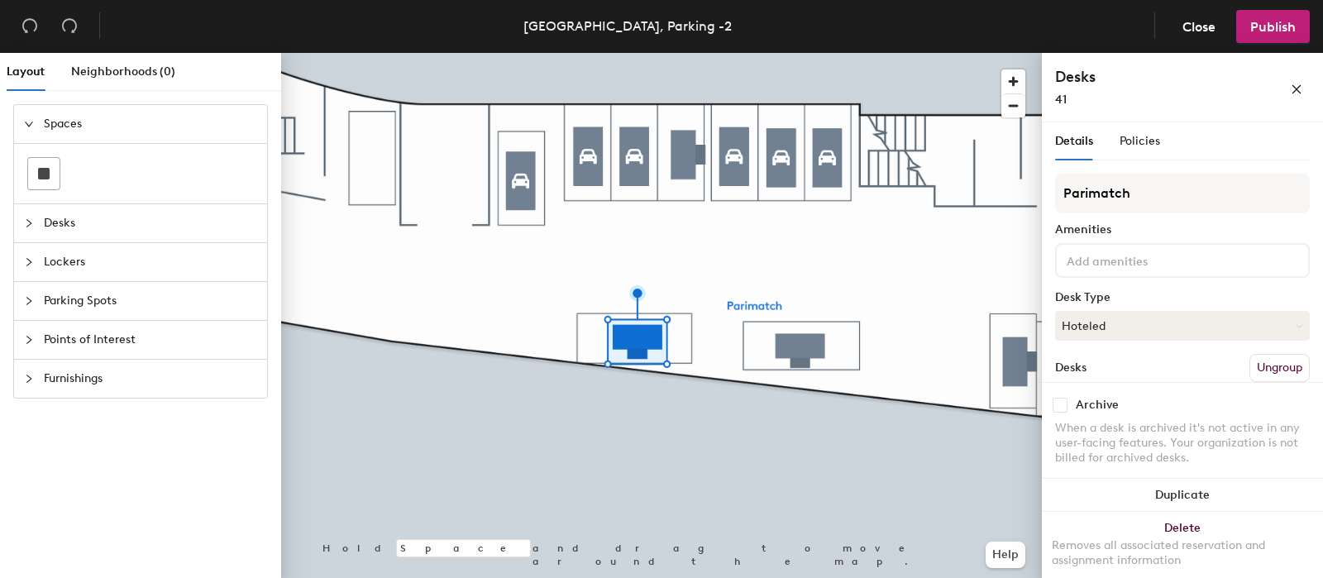
scroll to position [93, 0]
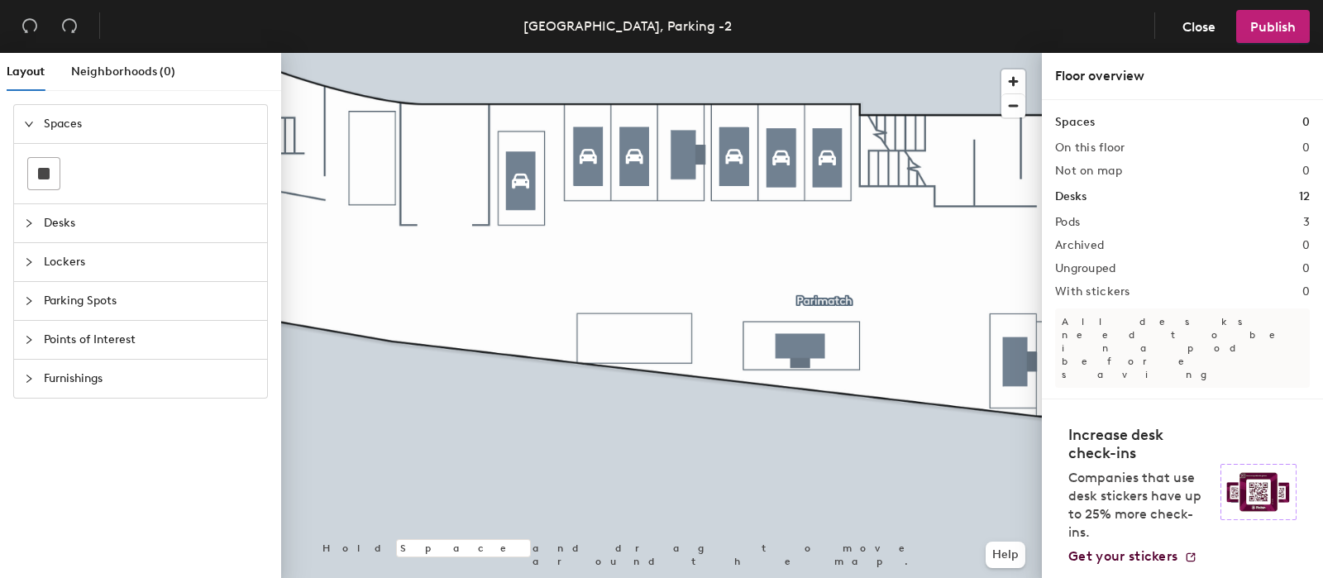
click at [120, 300] on span "Parking Spots" at bounding box center [150, 301] width 213 height 38
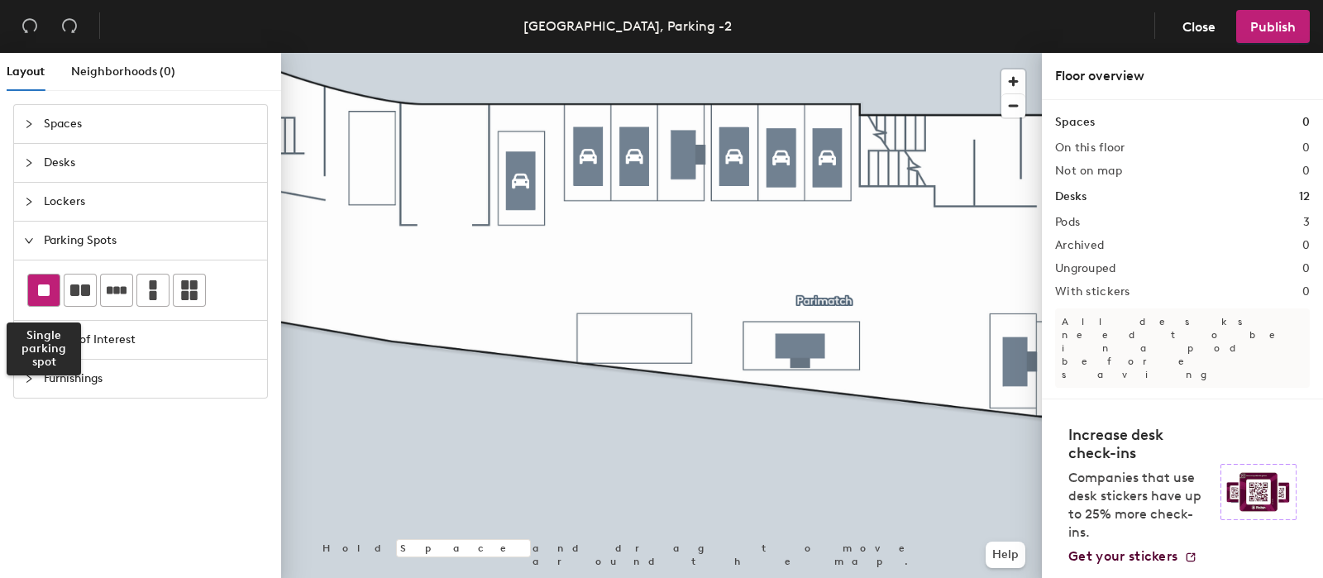
click at [41, 284] on rect at bounding box center [44, 290] width 12 height 12
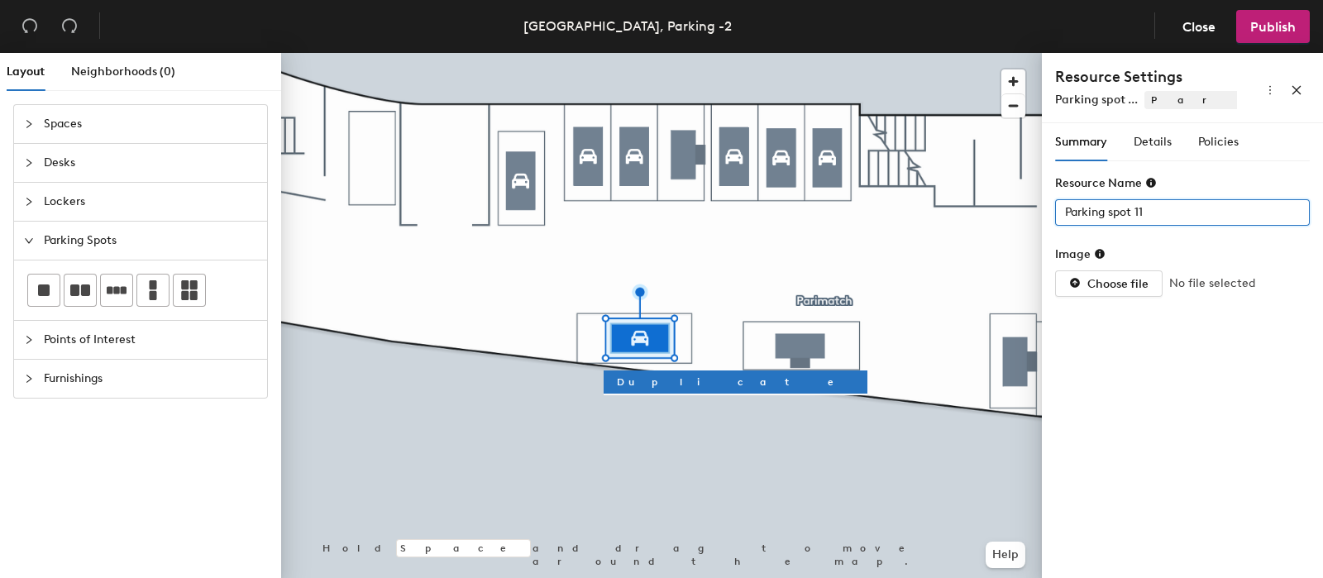
click at [809, 217] on div "Layout Neighborhoods (0) Spaces Desks Lockers Parking Spots Points of Interest …" at bounding box center [661, 319] width 1323 height 532
type input "41"
click at [1146, 141] on span "Details" at bounding box center [1153, 142] width 38 height 14
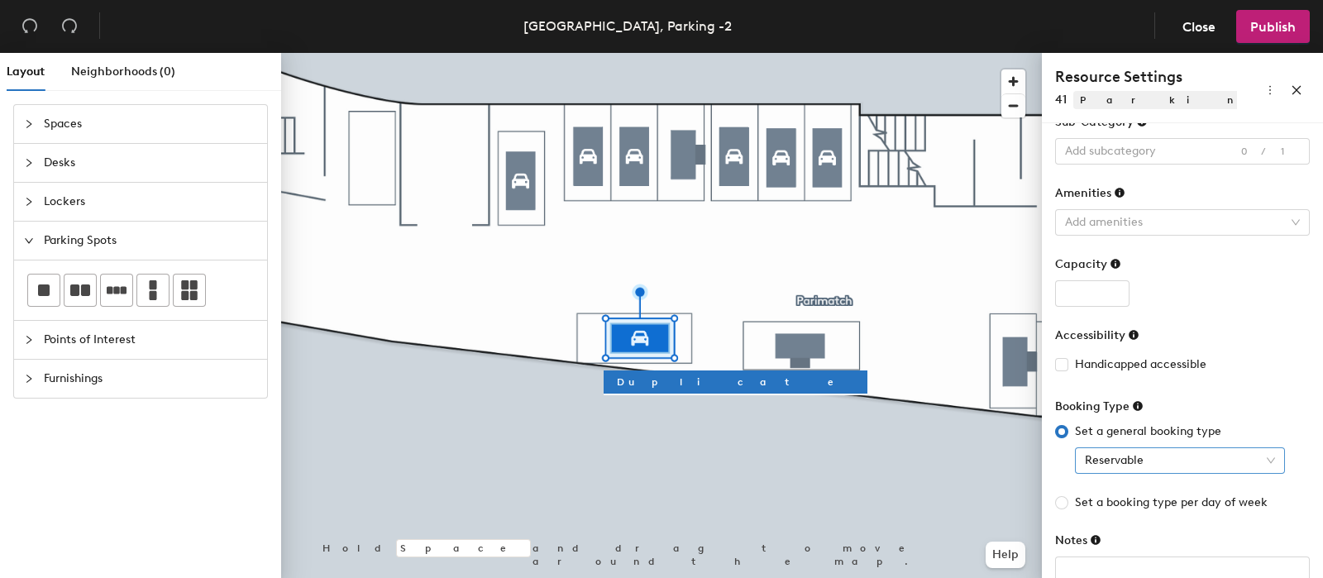
scroll to position [109, 0]
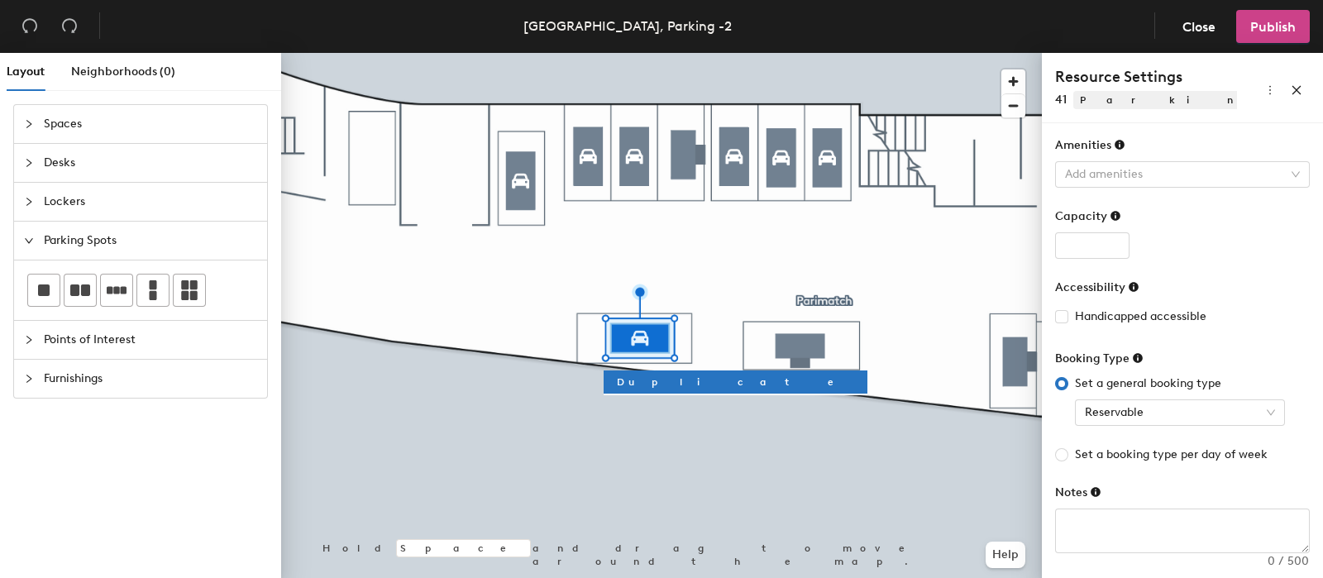
click at [1273, 23] on span "Publish" at bounding box center [1272, 27] width 45 height 16
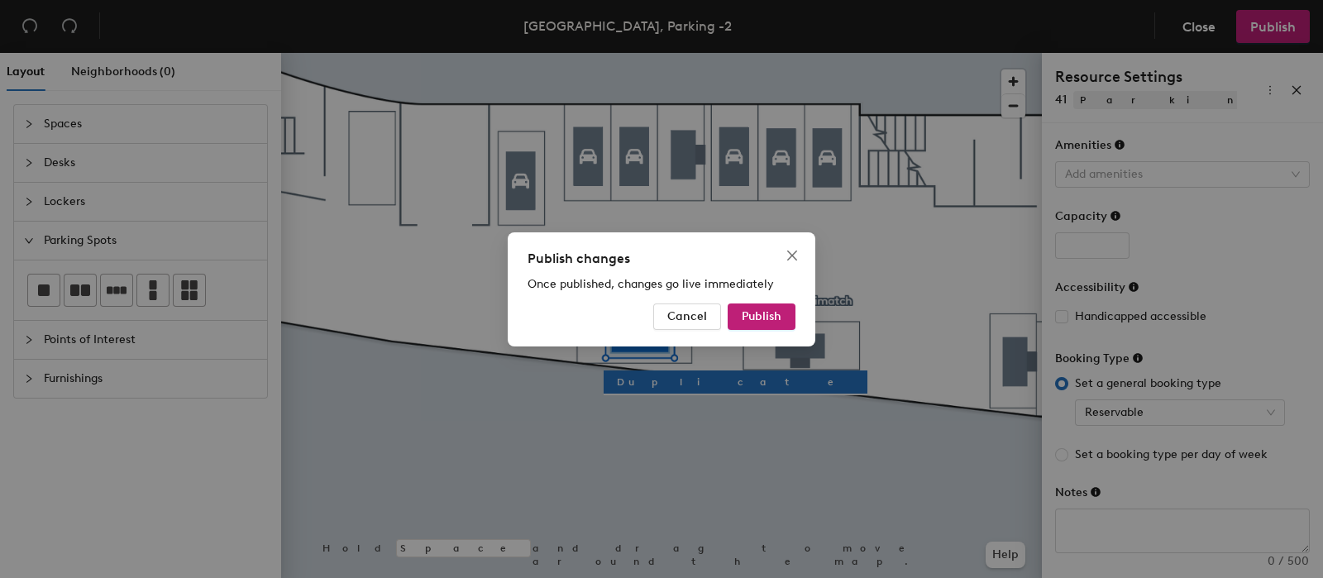
click at [771, 320] on span "Publish" at bounding box center [762, 316] width 40 height 14
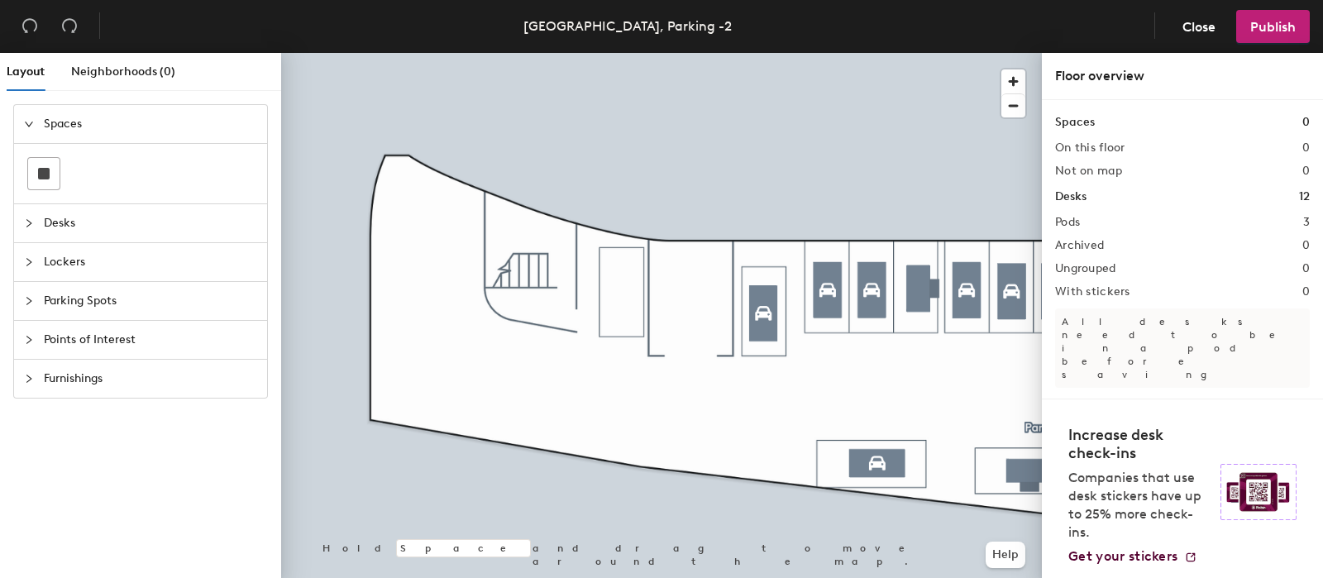
click at [910, 53] on div at bounding box center [661, 53] width 761 height 0
click at [95, 302] on span "Parking Spots" at bounding box center [150, 301] width 213 height 38
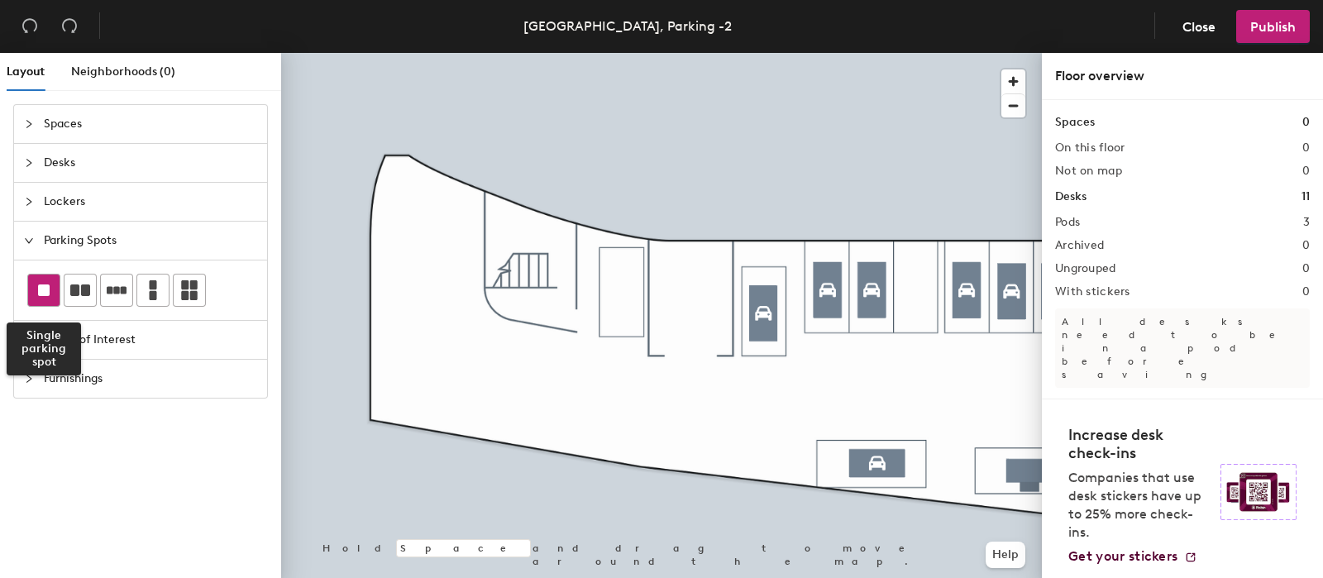
click at [35, 289] on div at bounding box center [43, 290] width 31 height 31
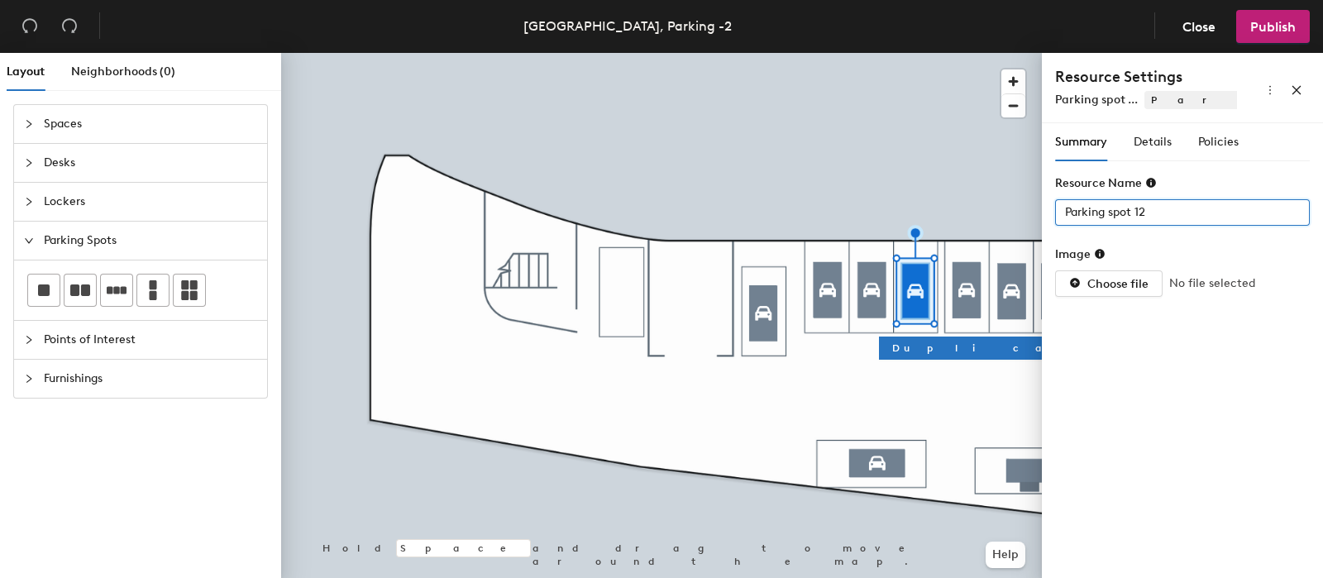
click at [935, 221] on div "Layout Neighborhoods (0) Spaces Desks Lockers Parking Spots Points of Interest …" at bounding box center [661, 319] width 1323 height 532
type input "8"
click at [1171, 141] on span "Details" at bounding box center [1153, 142] width 38 height 14
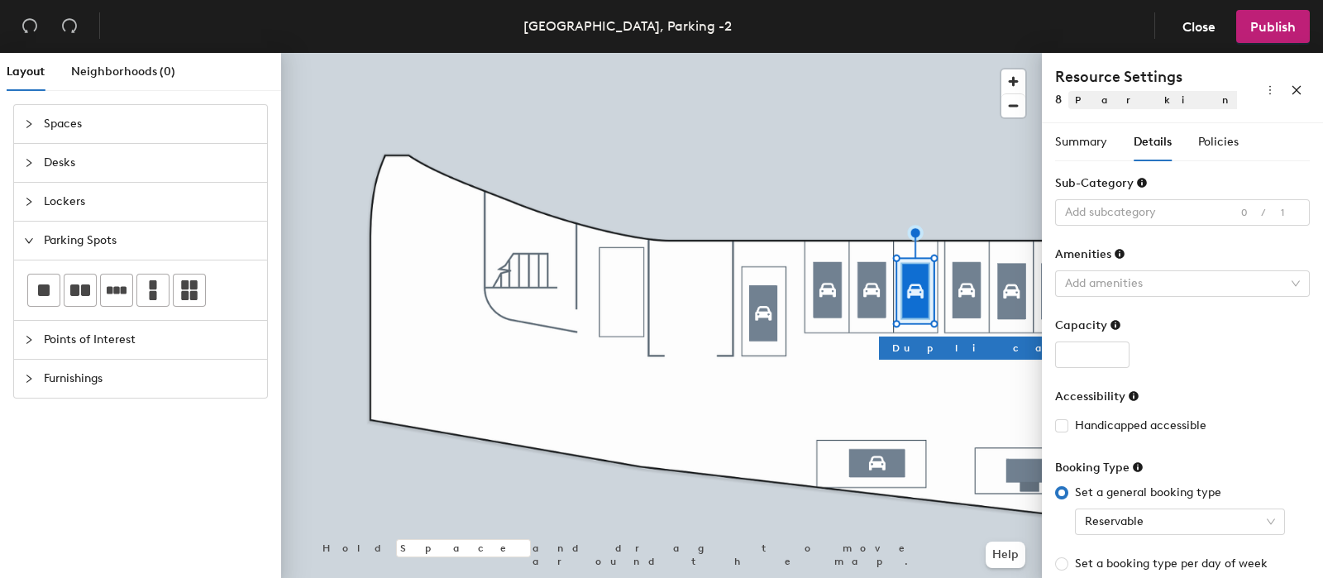
click at [1095, 339] on div "Capacity" at bounding box center [1182, 329] width 255 height 25
click at [1088, 343] on input "number" at bounding box center [1092, 354] width 74 height 26
type input "1"
click at [1250, 346] on div "1" at bounding box center [1182, 354] width 255 height 26
click at [1277, 21] on span "Publish" at bounding box center [1272, 27] width 45 height 16
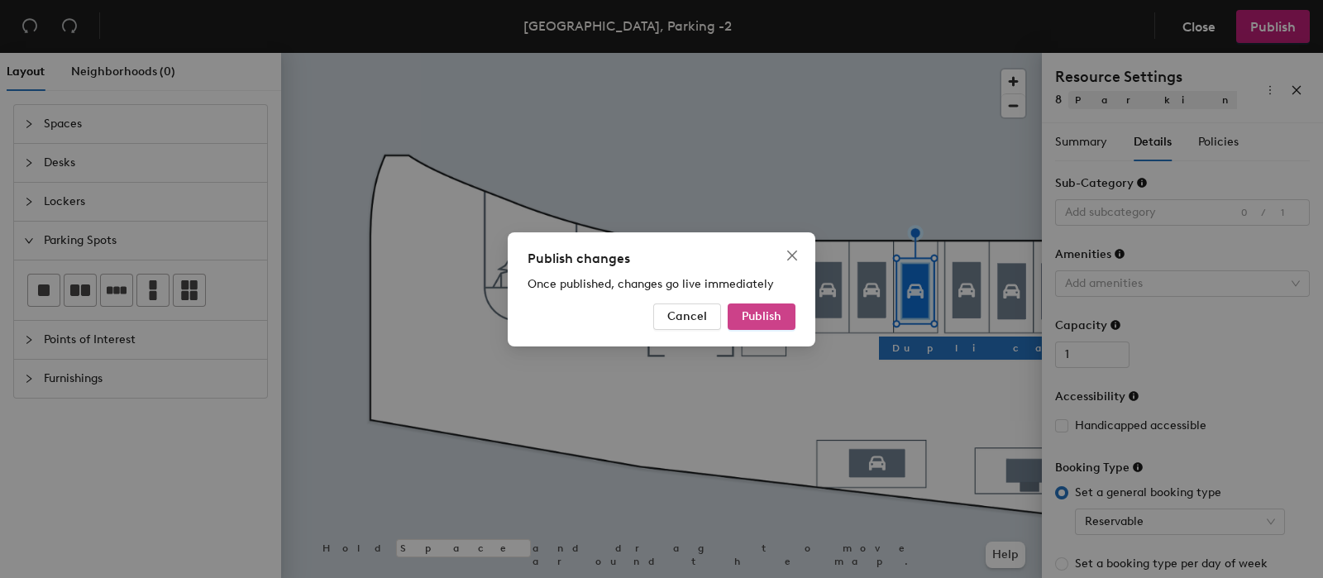
click at [771, 320] on span "Publish" at bounding box center [762, 316] width 40 height 14
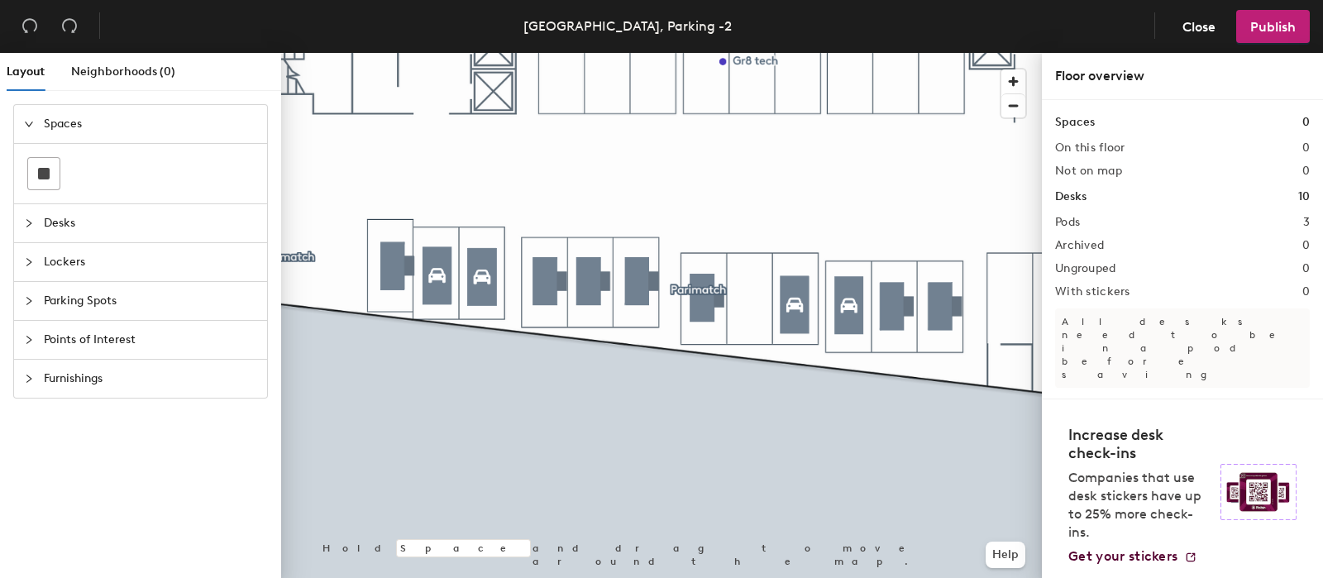
click at [83, 300] on span "Parking Spots" at bounding box center [150, 301] width 213 height 38
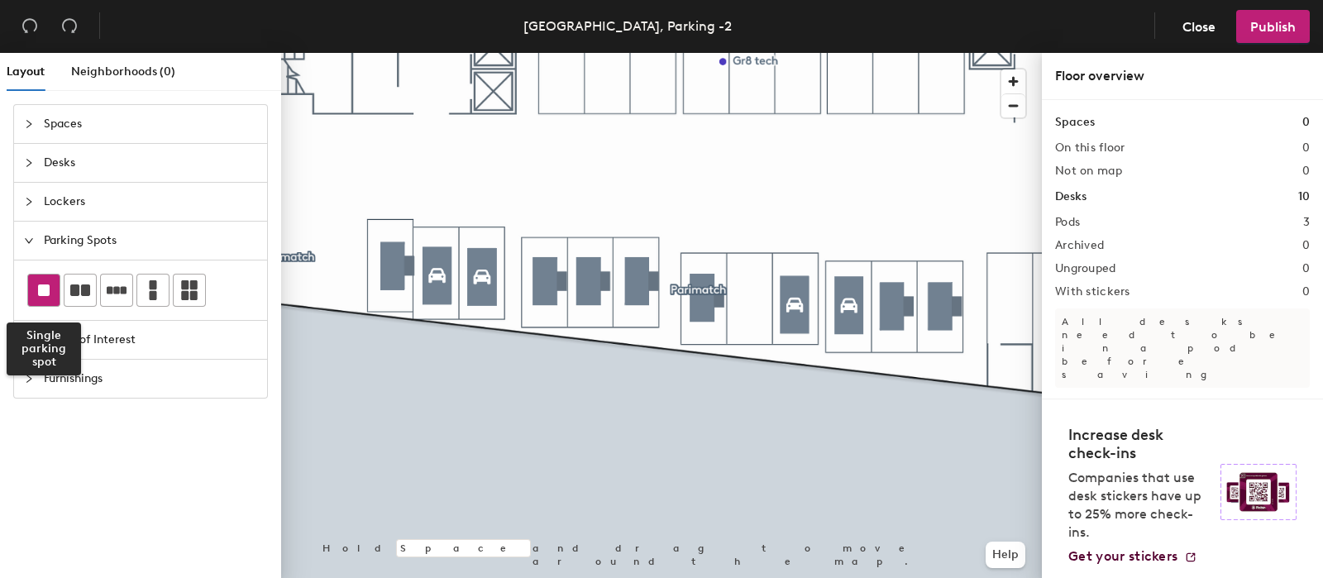
click at [48, 291] on rect at bounding box center [44, 290] width 12 height 12
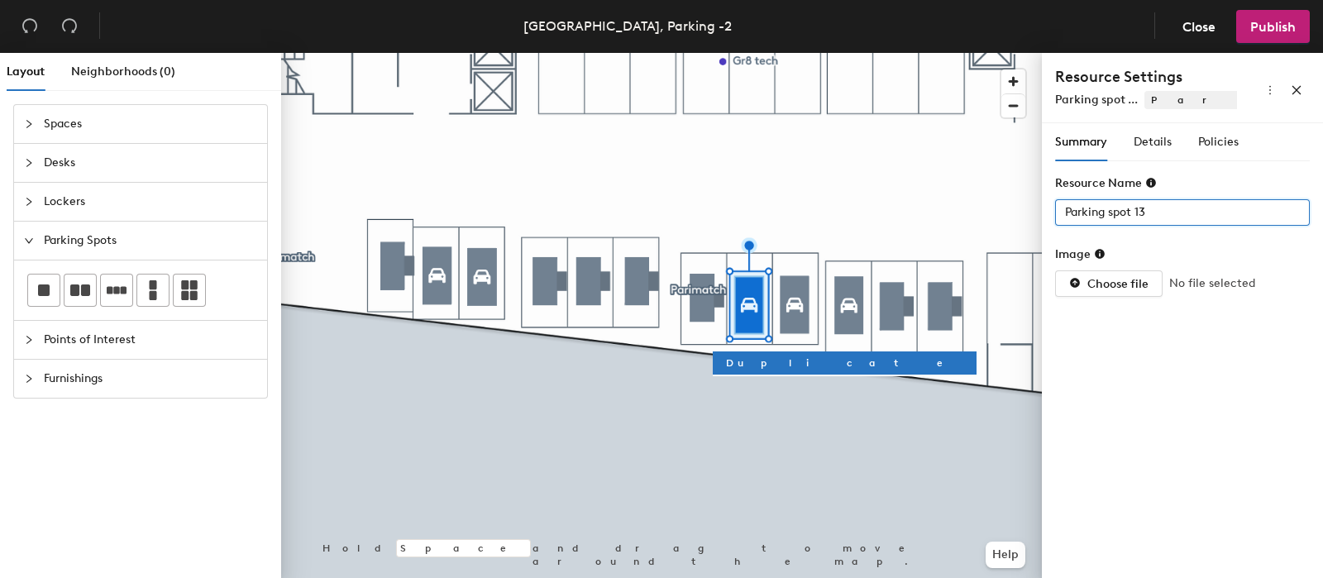
click at [971, 221] on div "Layout Neighborhoods (0) Spaces Desks Lockers Parking Spots Points of Interest …" at bounding box center [661, 319] width 1323 height 532
type input "32"
click at [1153, 144] on span "Details" at bounding box center [1153, 142] width 38 height 14
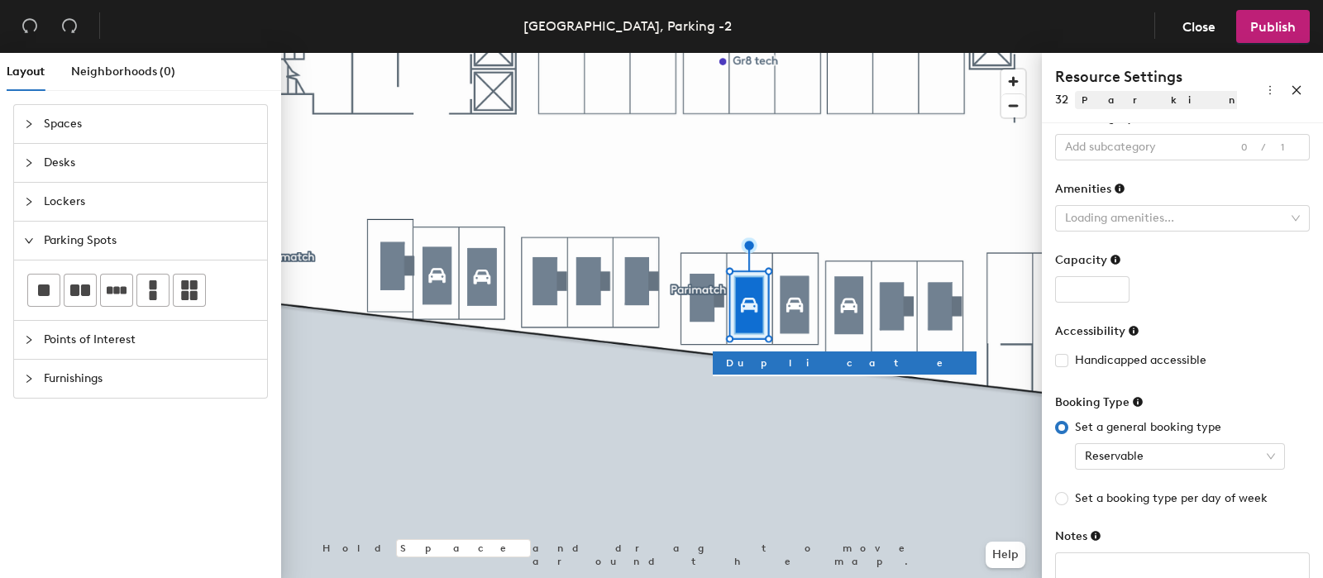
scroll to position [109, 0]
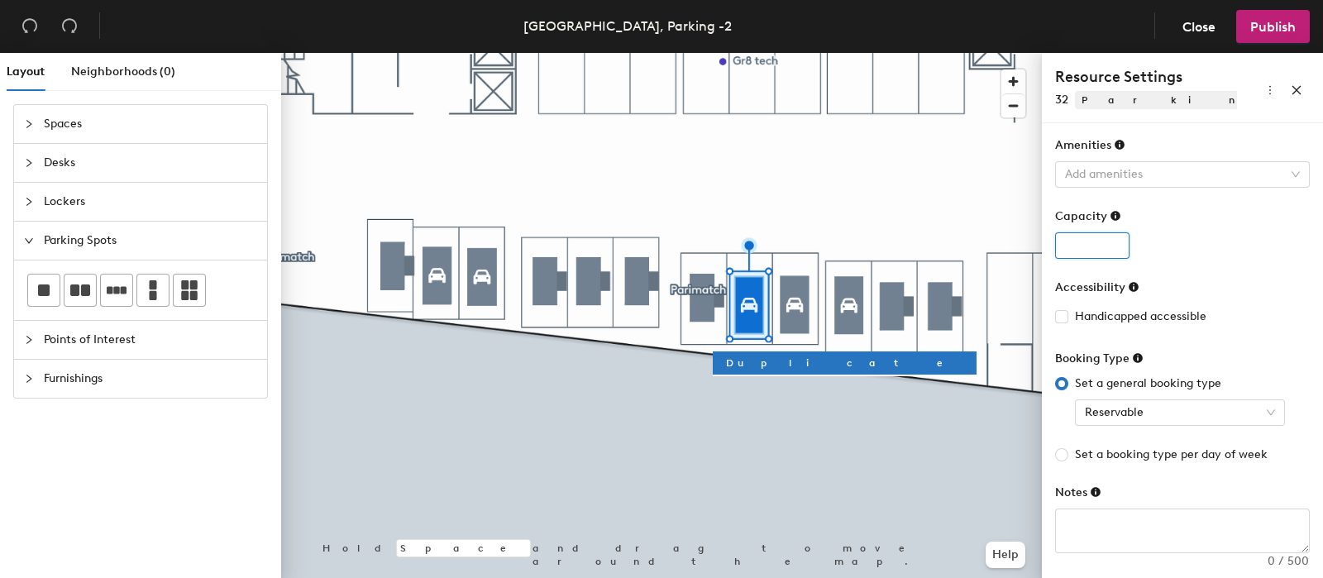
click at [1079, 236] on input "number" at bounding box center [1092, 245] width 74 height 26
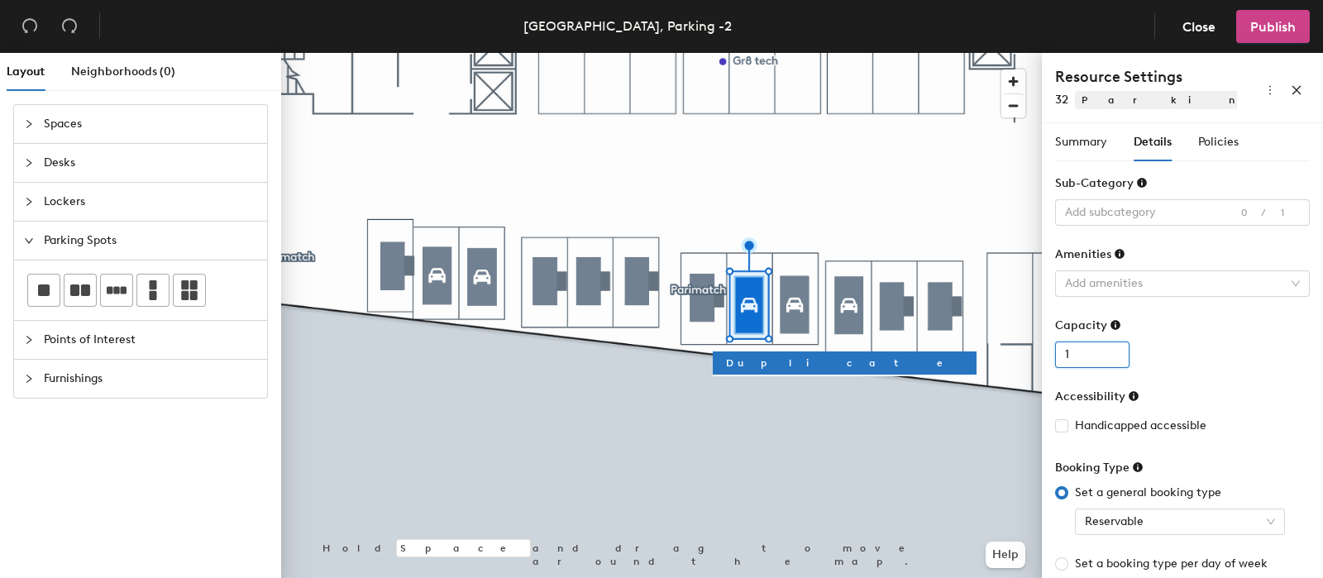
type input "1"
click at [1260, 26] on span "Publish" at bounding box center [1272, 27] width 45 height 16
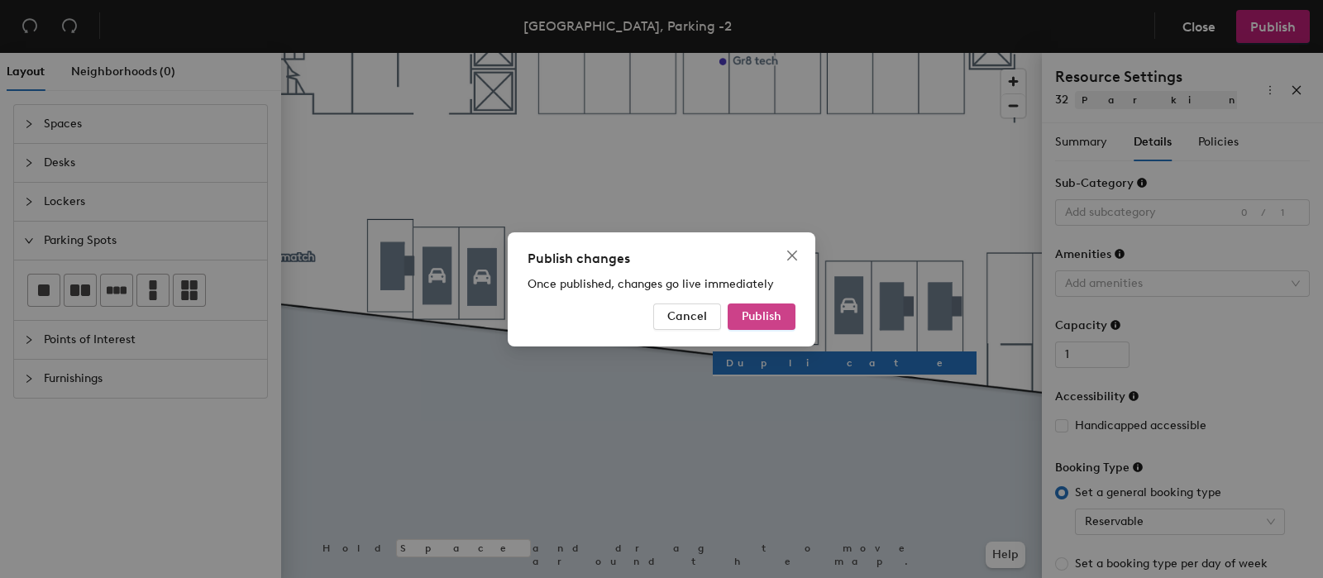
click at [769, 307] on button "Publish" at bounding box center [762, 316] width 68 height 26
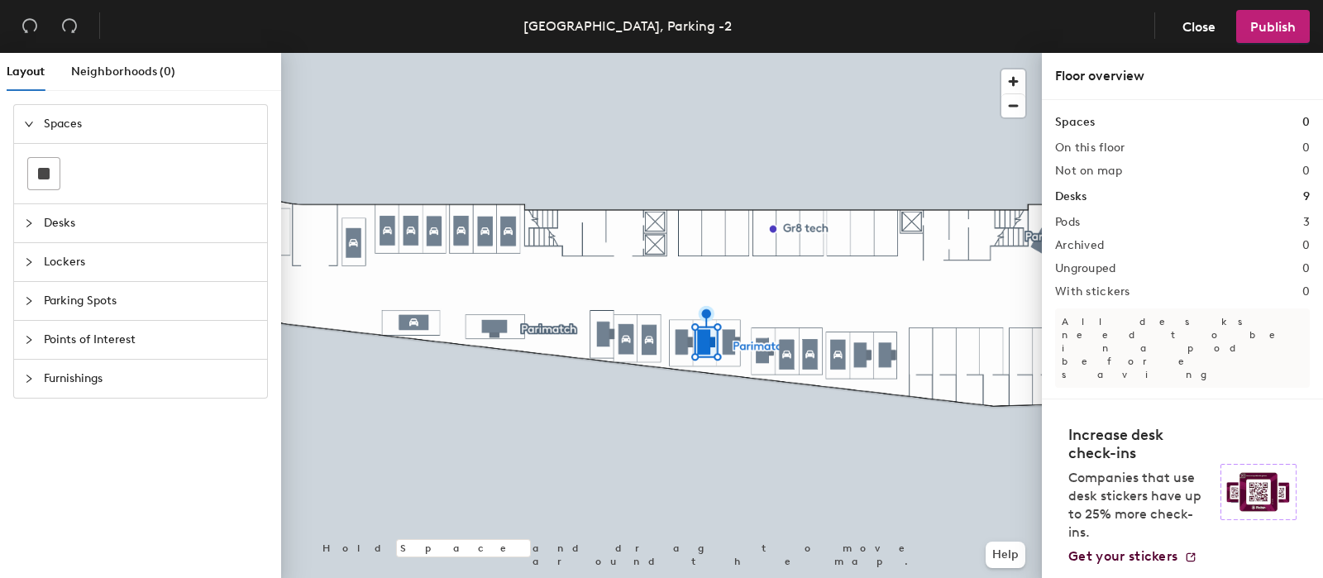
click at [75, 339] on span "Points of Interest" at bounding box center [150, 340] width 213 height 38
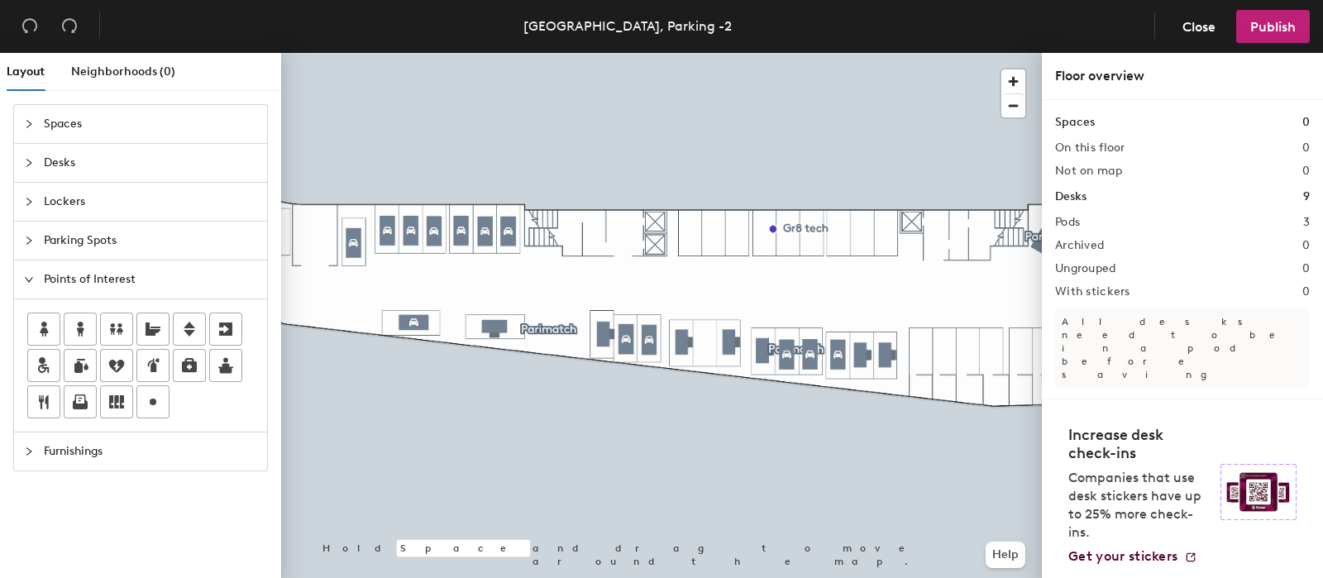
click at [63, 246] on span "Parking Spots" at bounding box center [150, 241] width 213 height 38
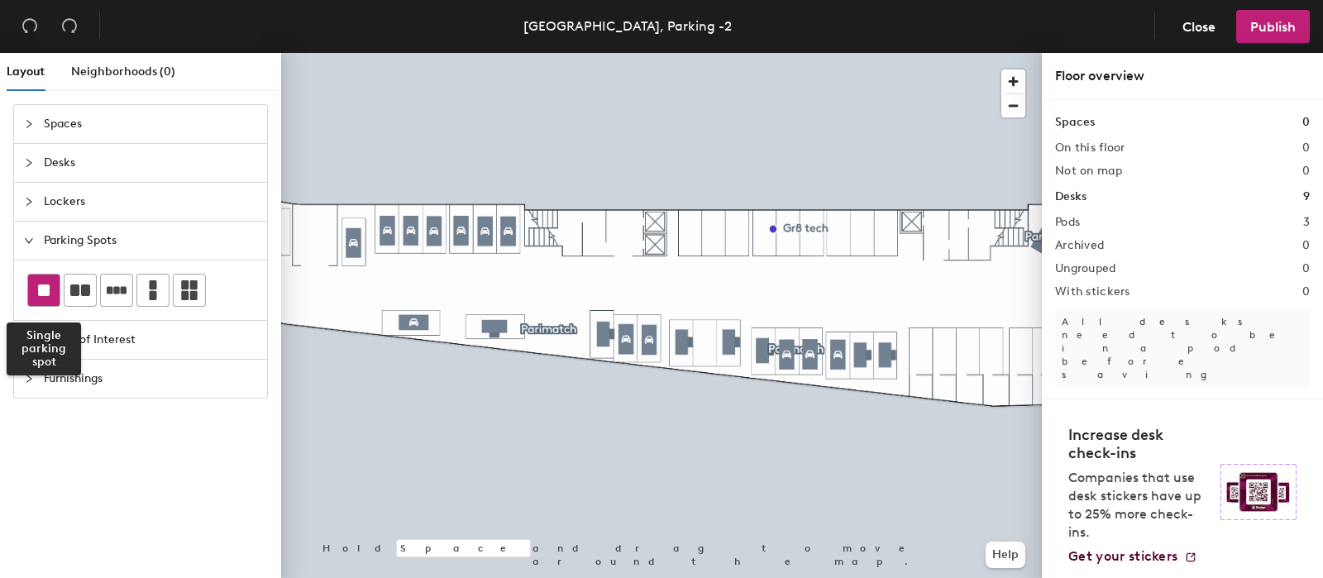
click at [41, 286] on rect at bounding box center [44, 290] width 12 height 12
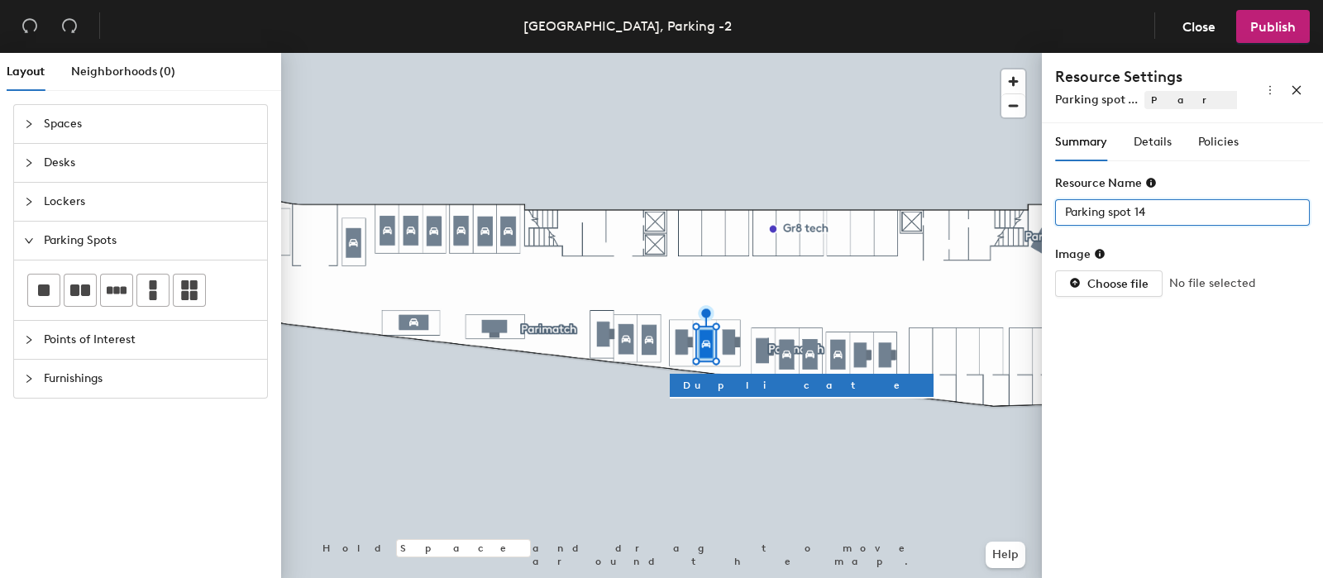
click at [893, 220] on div "Layout Neighborhoods (0) Spaces Desks Lockers Parking Spots Points of Interest …" at bounding box center [661, 319] width 1323 height 532
type input "35"
click at [1156, 133] on div "Details" at bounding box center [1153, 142] width 38 height 18
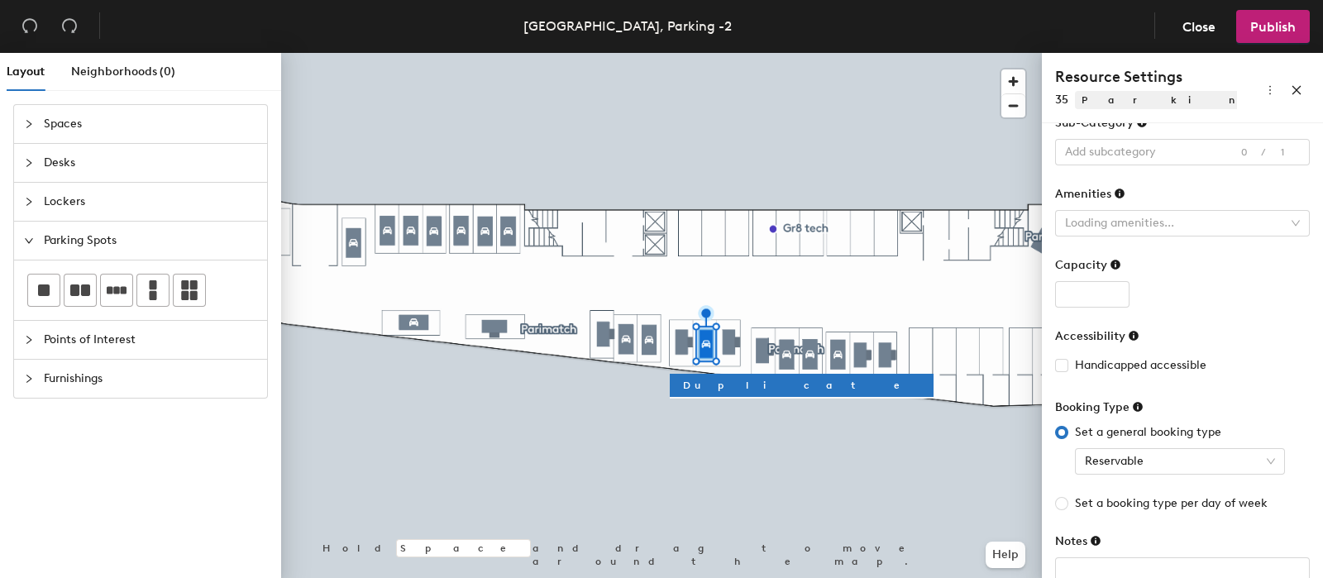
scroll to position [109, 0]
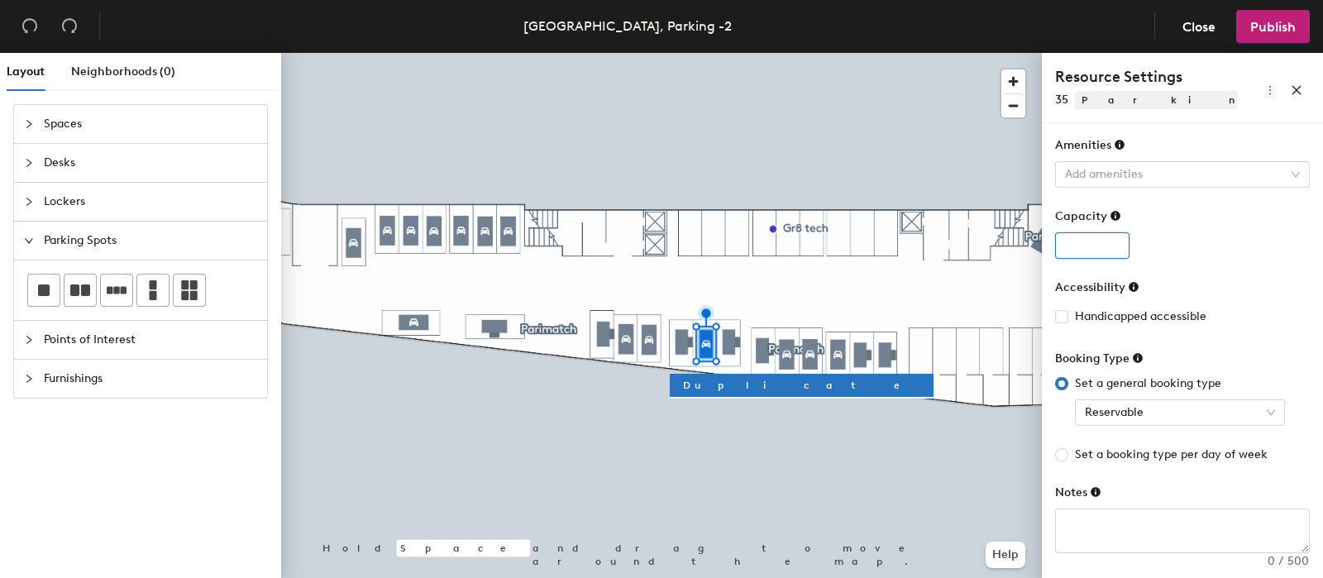
click at [1103, 240] on input "number" at bounding box center [1092, 245] width 74 height 26
type input "1"
click at [1266, 29] on span "Publish" at bounding box center [1272, 27] width 45 height 16
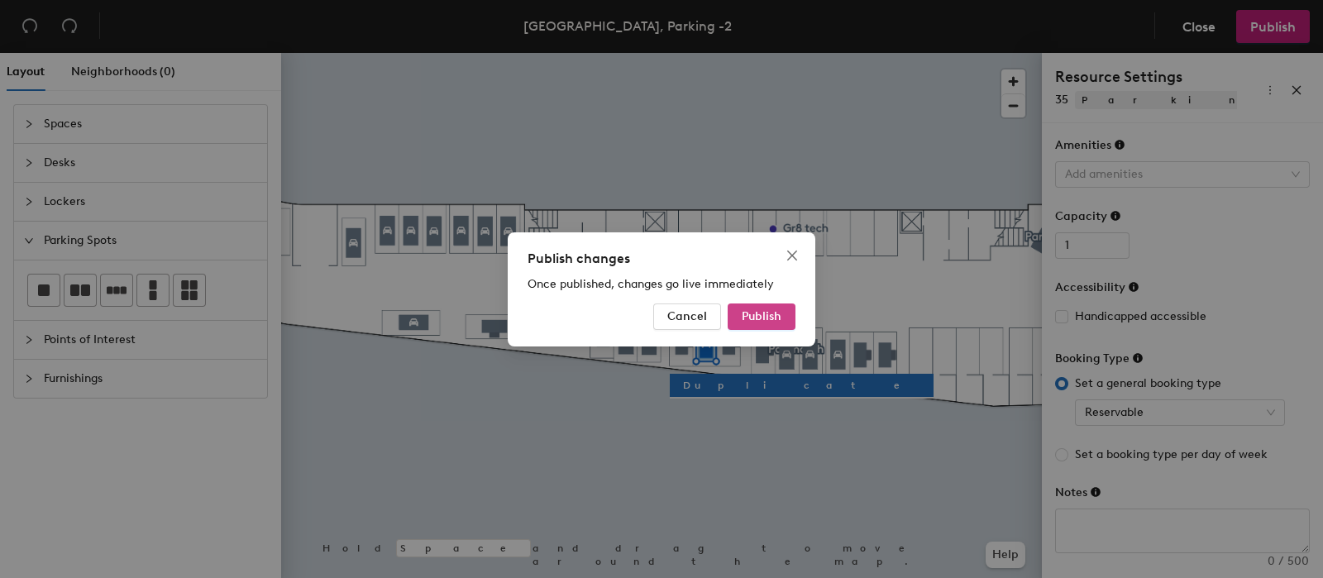
click at [771, 308] on button "Publish" at bounding box center [762, 316] width 68 height 26
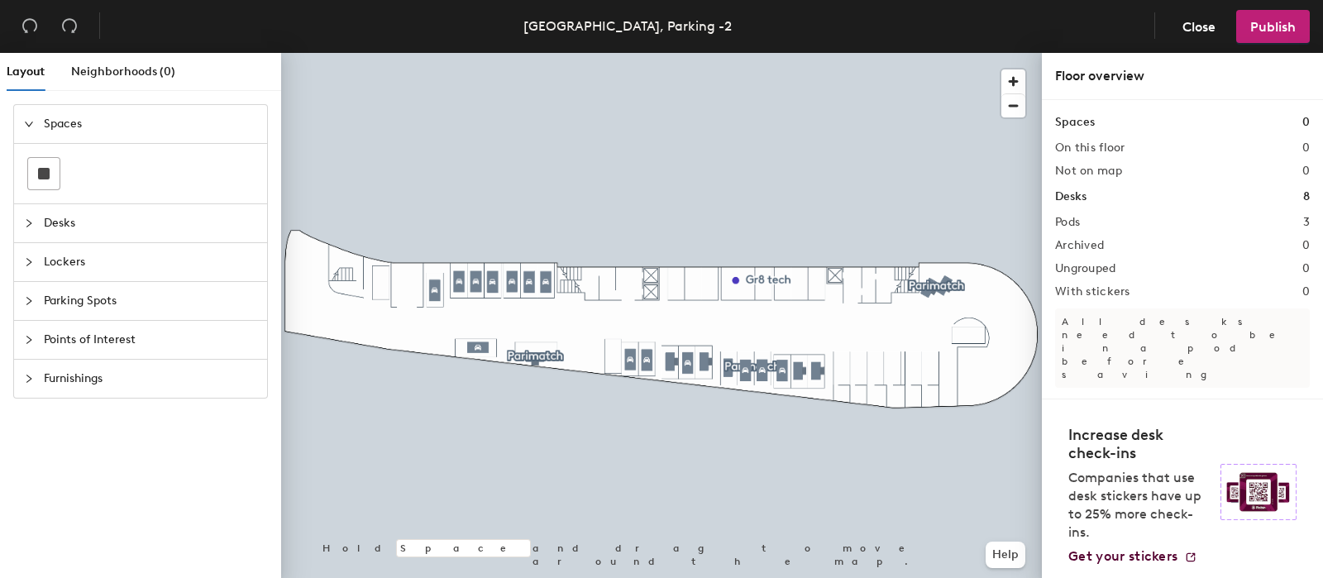
click at [93, 298] on span "Parking Spots" at bounding box center [150, 301] width 213 height 38
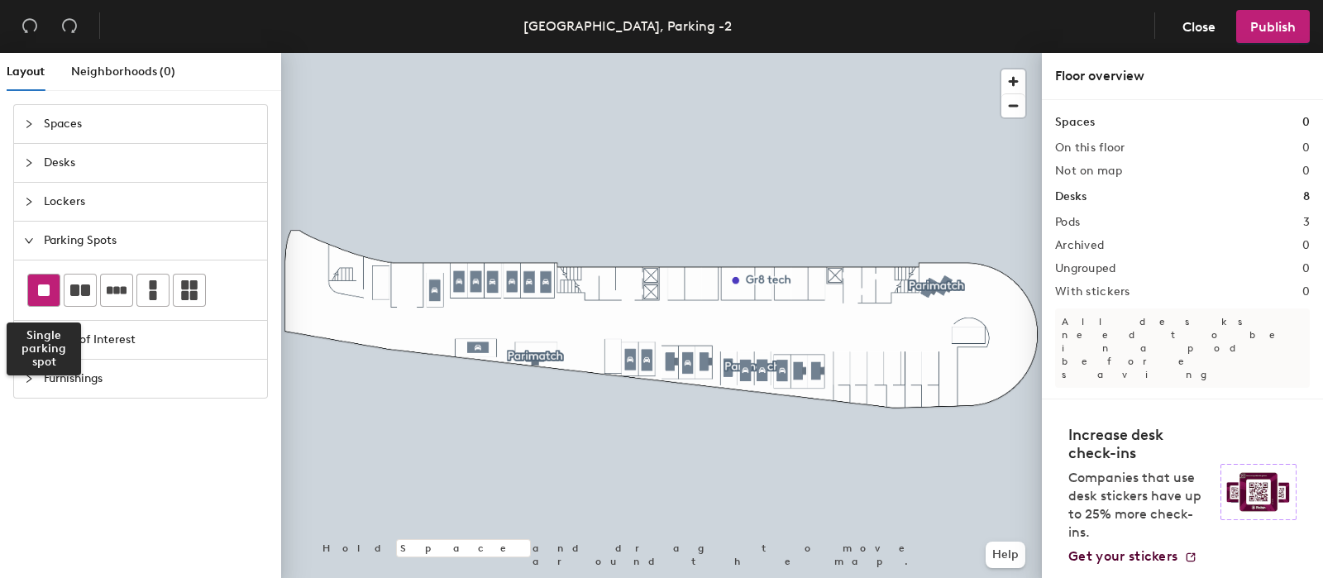
click at [43, 282] on div at bounding box center [43, 290] width 31 height 31
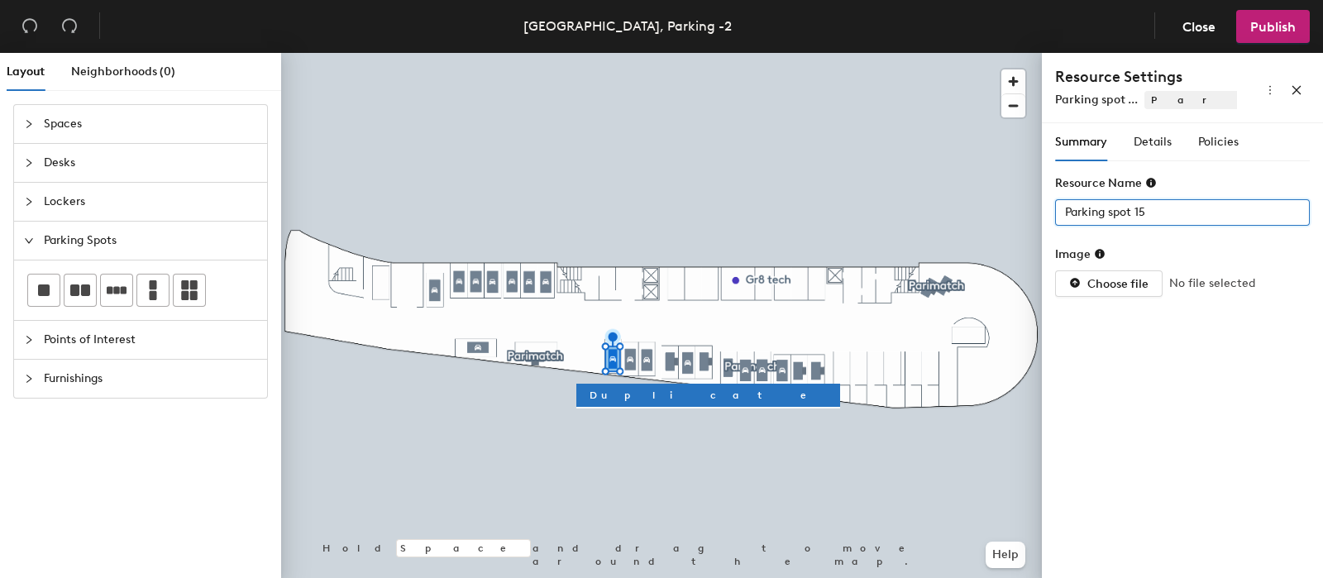
click at [903, 217] on div "Layout Neighborhoods (0) Spaces Desks Lockers Parking Spots Points of Interest …" at bounding box center [661, 319] width 1323 height 532
type input "39"
click at [1141, 142] on span "Details" at bounding box center [1153, 142] width 38 height 14
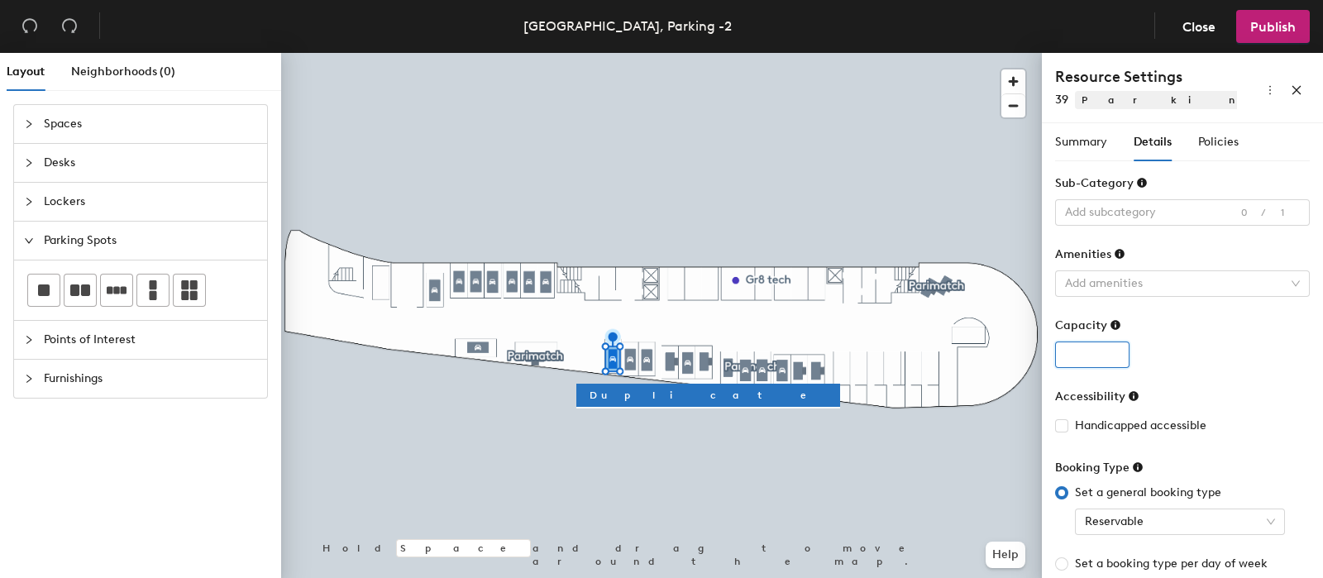
click at [1084, 346] on input "number" at bounding box center [1092, 354] width 74 height 26
type input "1"
click at [1272, 350] on div "1" at bounding box center [1182, 354] width 255 height 26
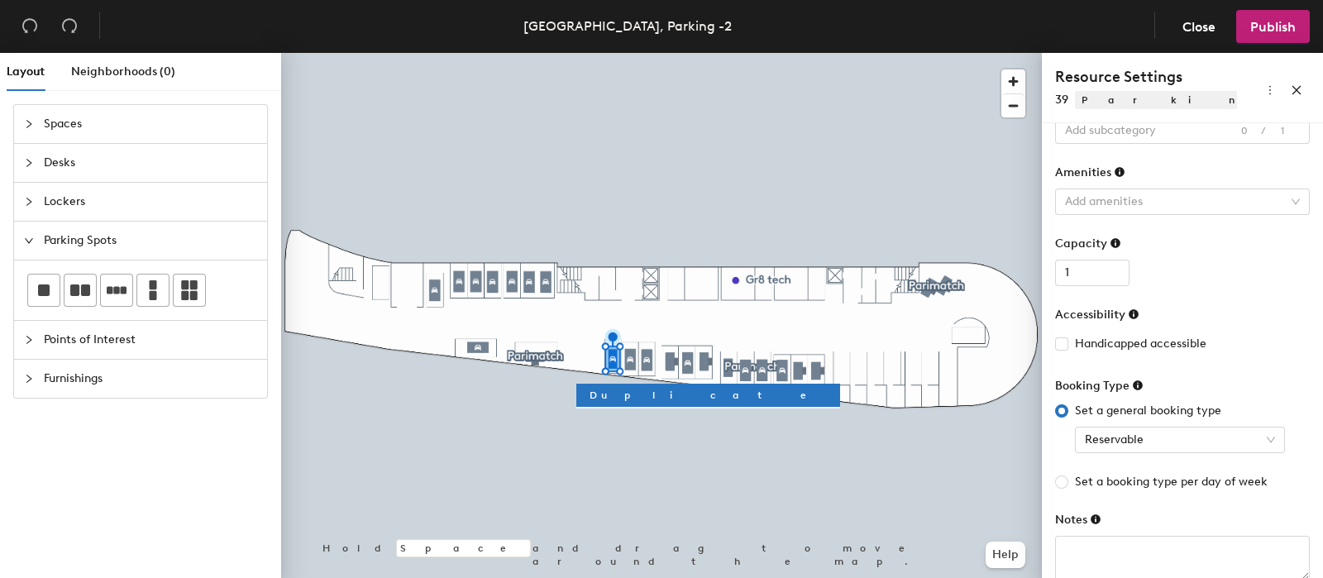
scroll to position [109, 0]
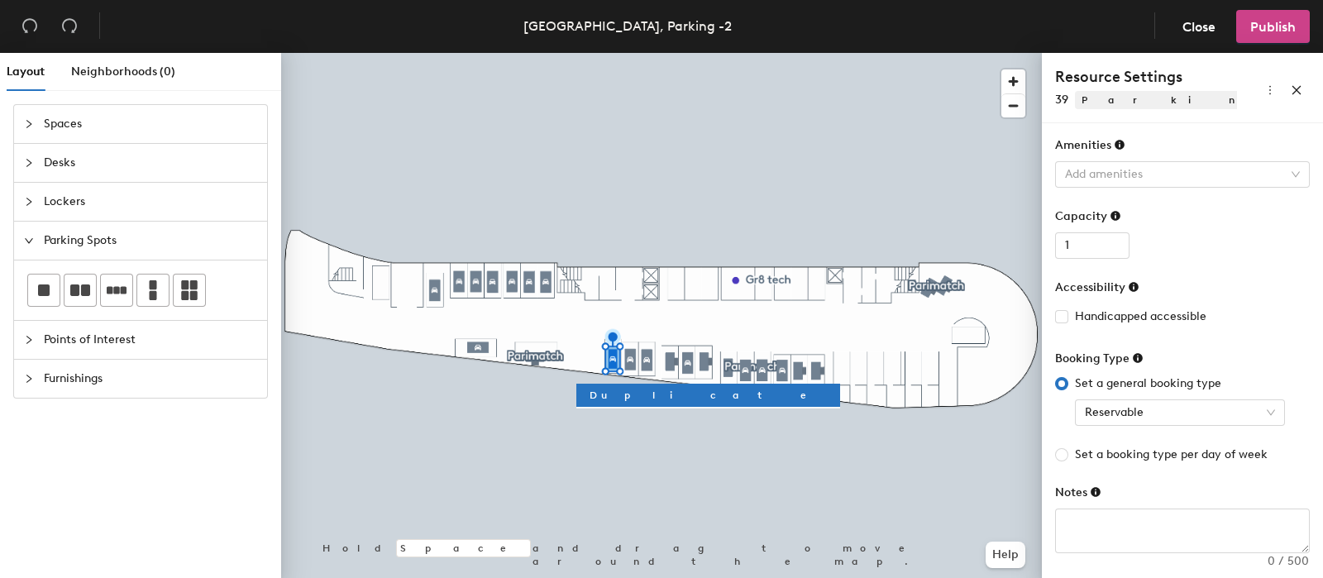
click at [1286, 19] on span "Publish" at bounding box center [1272, 27] width 45 height 16
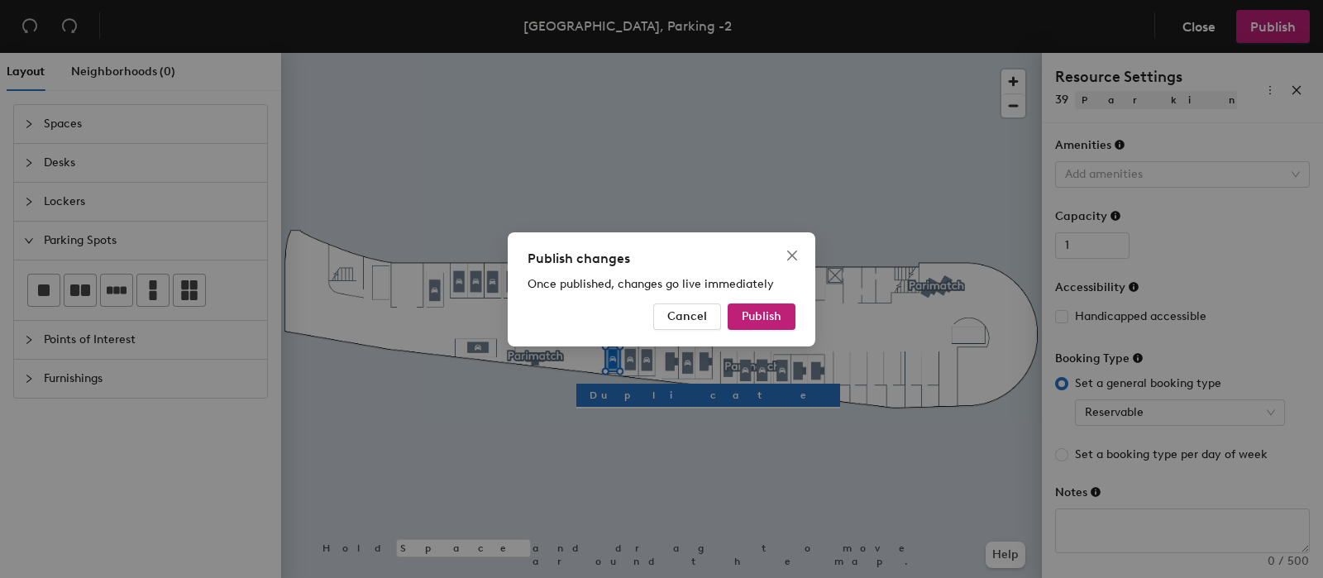
drag, startPoint x: 753, startPoint y: 307, endPoint x: 752, endPoint y: 332, distance: 24.9
click at [754, 307] on button "Publish" at bounding box center [762, 316] width 68 height 26
